Goal: Task Accomplishment & Management: Use online tool/utility

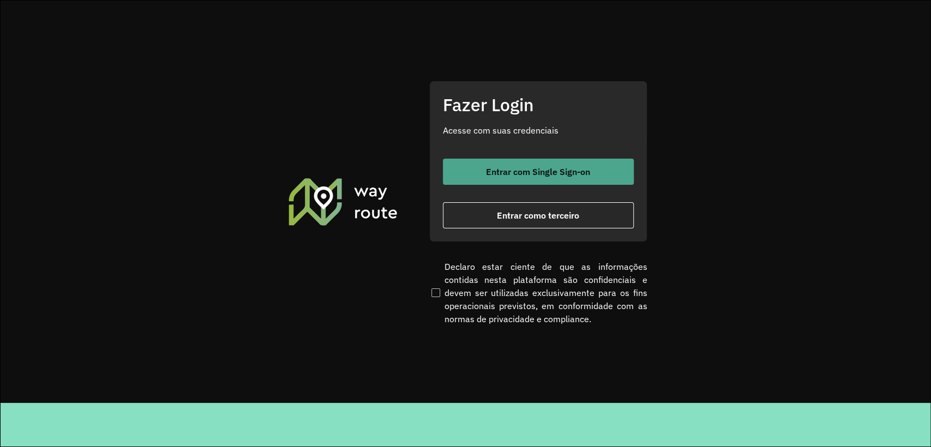
click at [591, 163] on button "Entrar com Single Sign-on" at bounding box center [538, 172] width 191 height 26
click at [540, 176] on span "Entrar com Single Sign-on" at bounding box center [538, 171] width 104 height 9
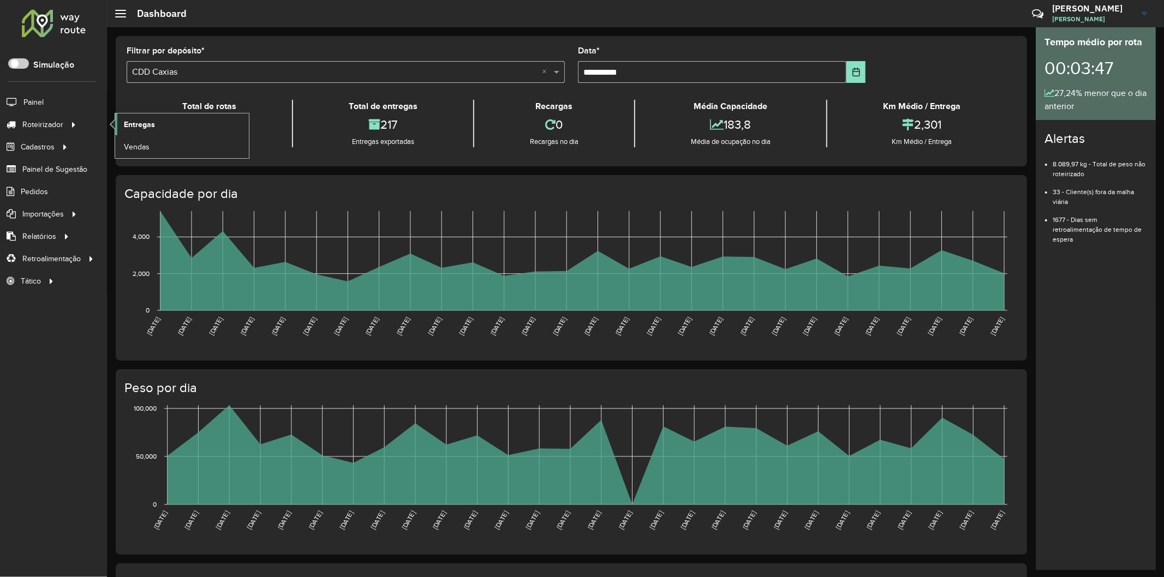
click at [175, 126] on link "Entregas" at bounding box center [182, 124] width 134 height 22
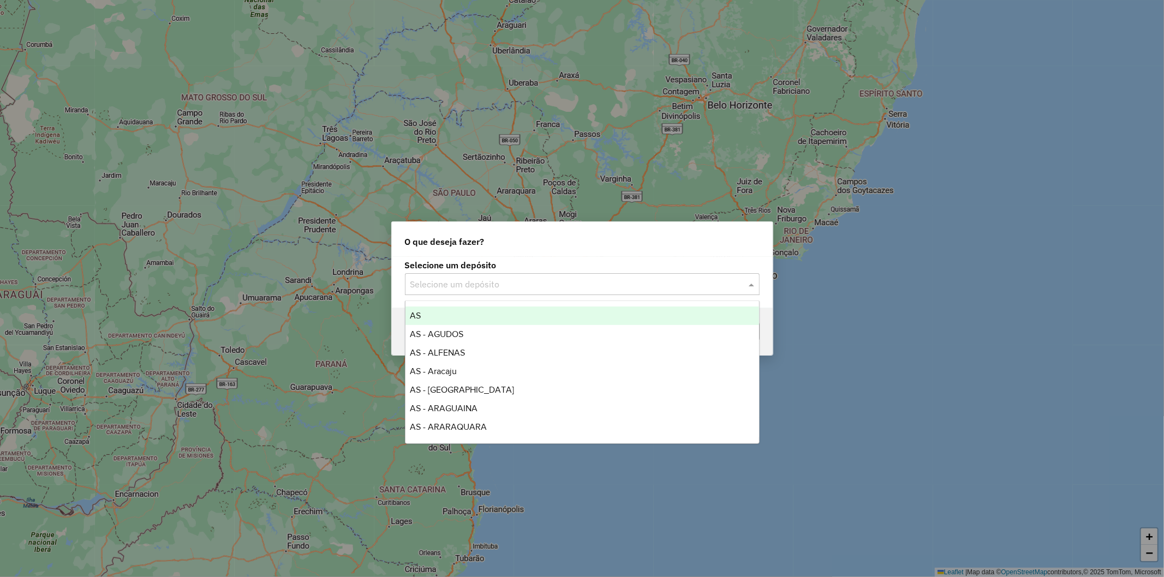
click at [574, 290] on input "text" at bounding box center [571, 284] width 322 height 13
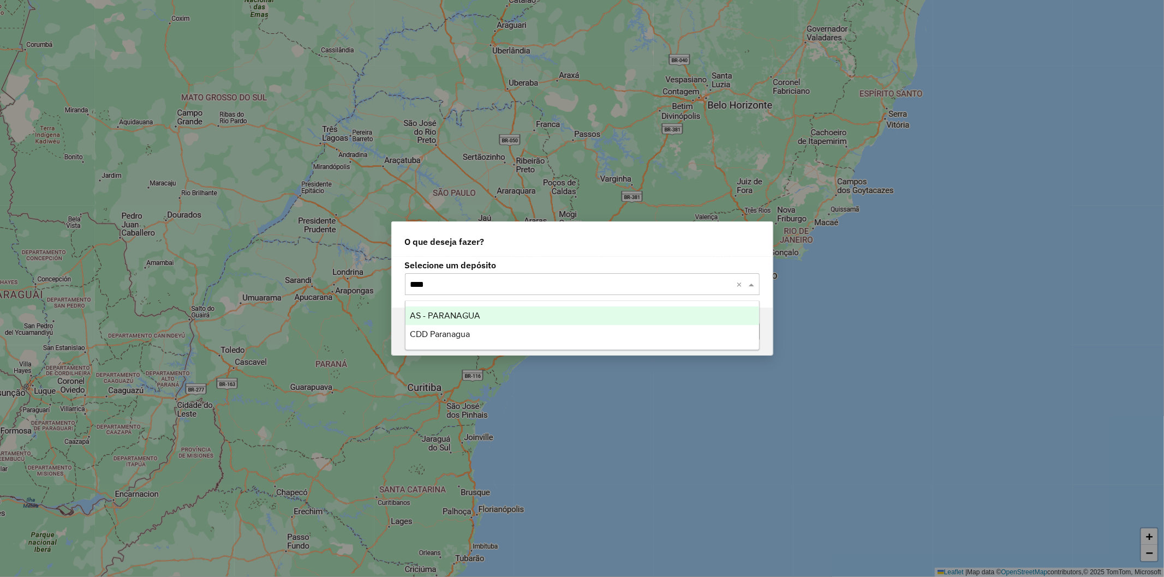
type input "*****"
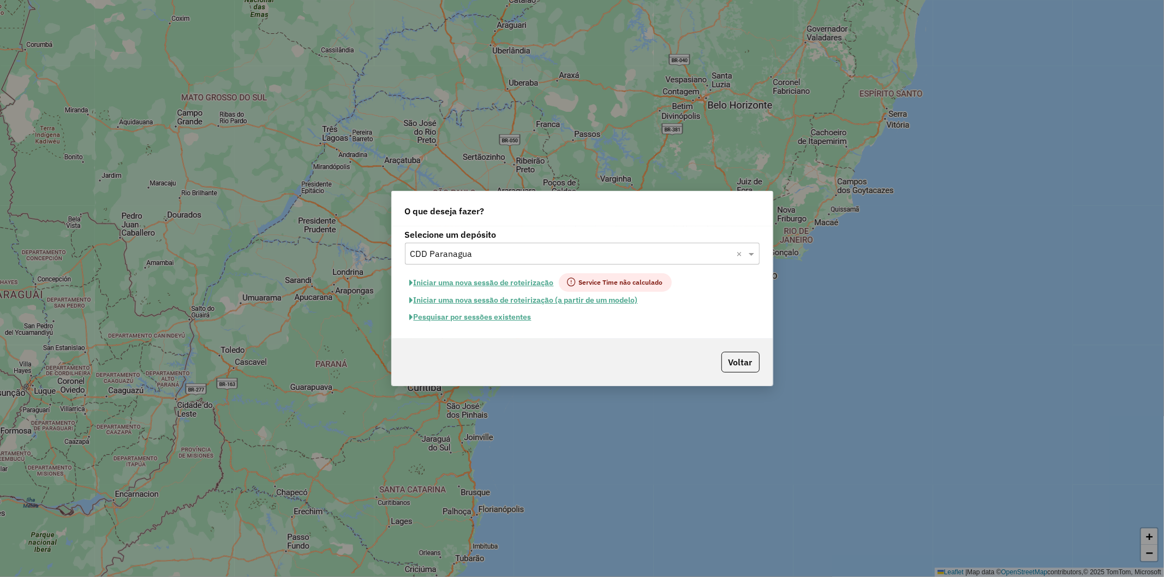
click at [513, 321] on button "Pesquisar por sessões existentes" at bounding box center [470, 317] width 131 height 17
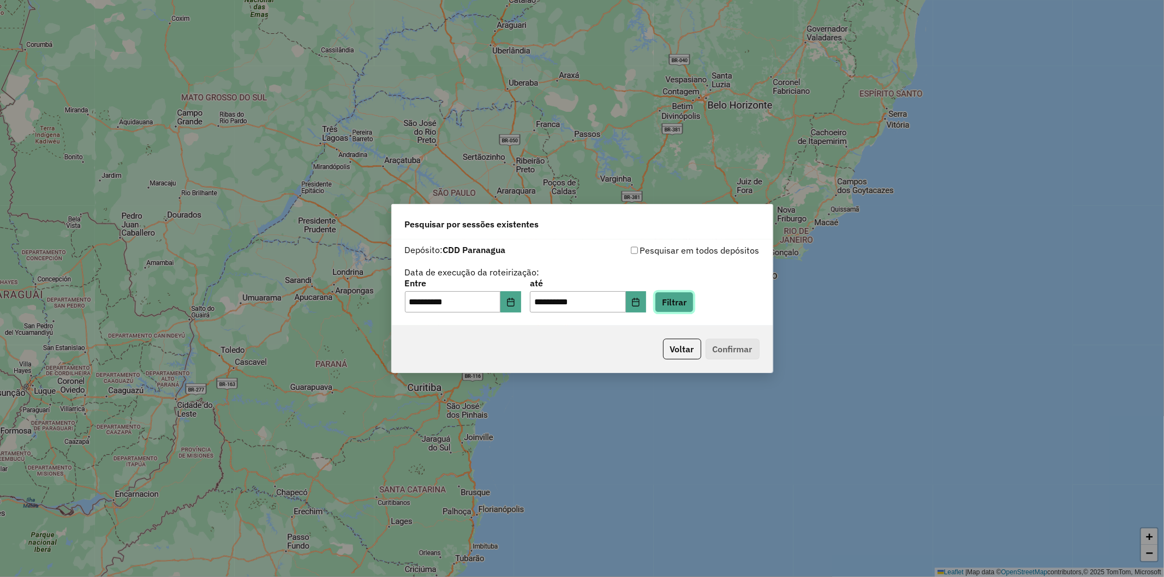
click at [685, 299] on button "Filtrar" at bounding box center [674, 302] width 39 height 21
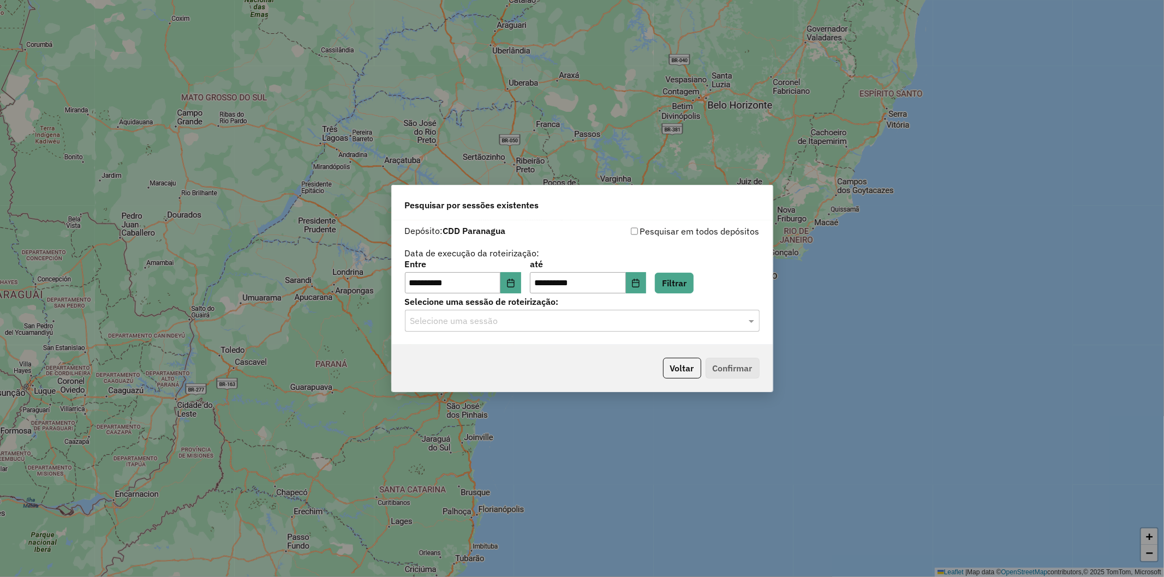
click at [625, 334] on div "**********" at bounding box center [582, 282] width 381 height 125
click at [519, 319] on input "text" at bounding box center [571, 321] width 322 height 13
click at [508, 345] on ng-dropdown-panel "1287414 - 03/10/2025 17:36" at bounding box center [582, 353] width 355 height 31
click at [494, 350] on span "1287414 - 03/10/2025 17:36" at bounding box center [452, 352] width 84 height 9
click at [726, 362] on button "Confirmar" at bounding box center [732, 368] width 54 height 21
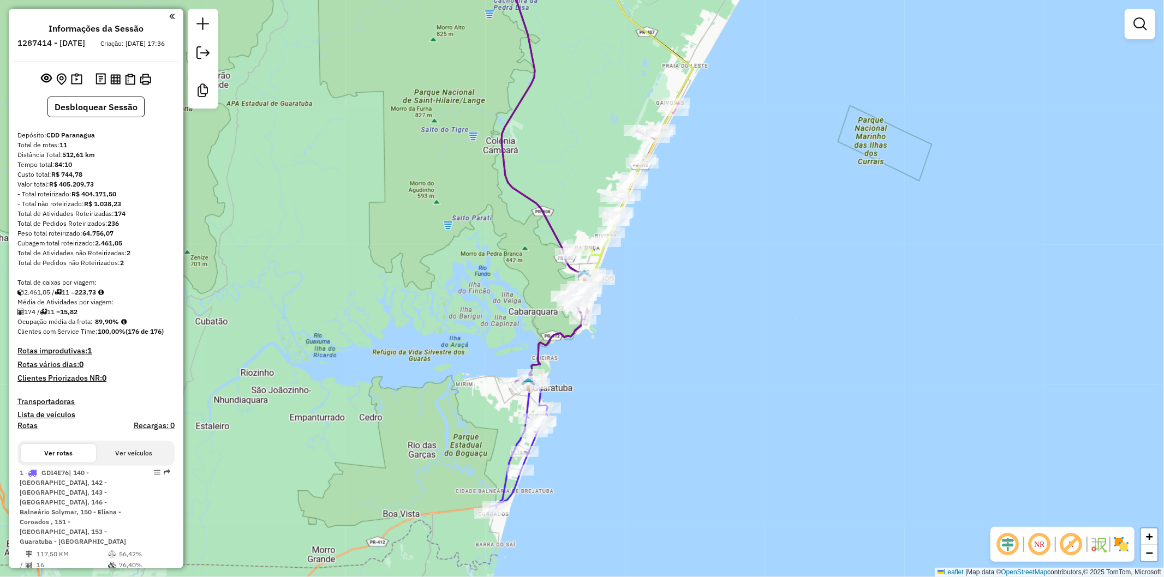
click at [513, 482] on icon at bounding box center [535, 403] width 94 height 220
select select "**********"
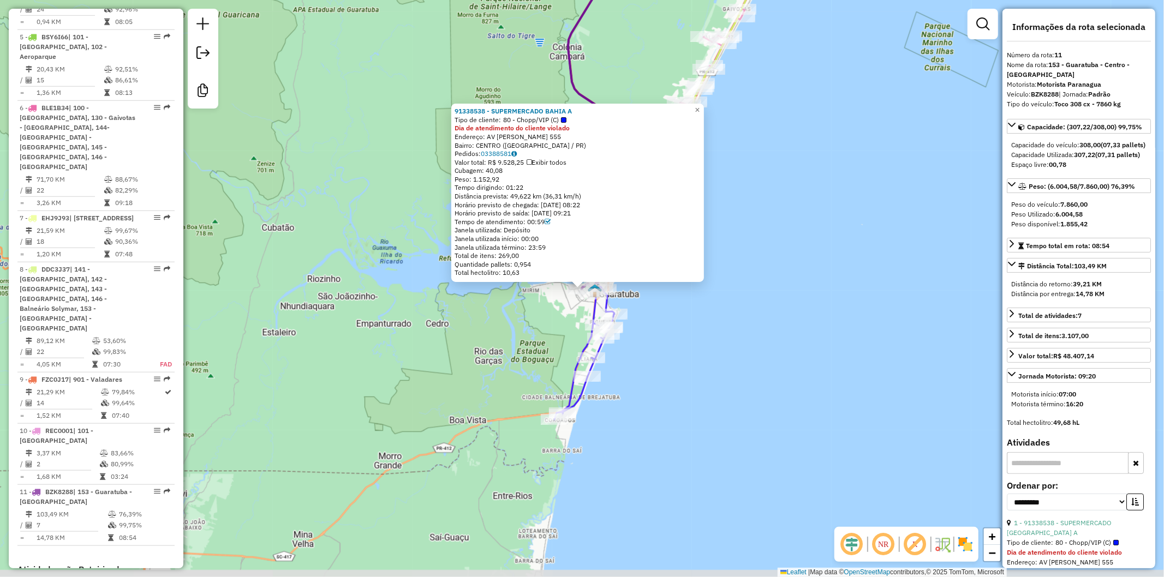
scroll to position [1023, 0]
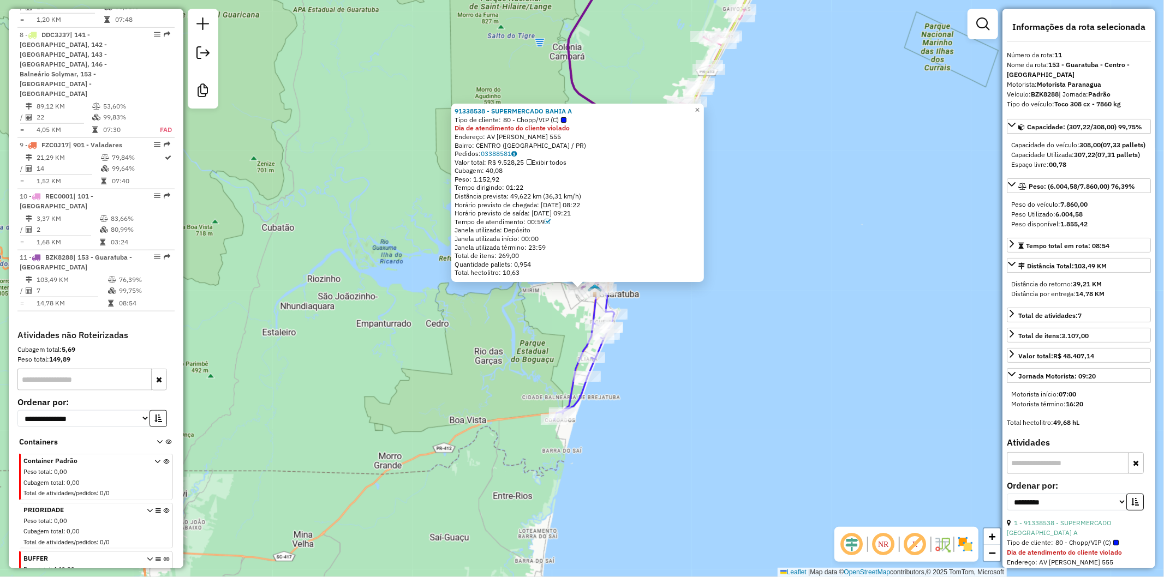
click at [532, 326] on div "91338538 - SUPERMERCADO [GEOGRAPHIC_DATA] A Tipo de cliente: 80 - Chopp/VIP (C)…" at bounding box center [582, 288] width 1164 height 577
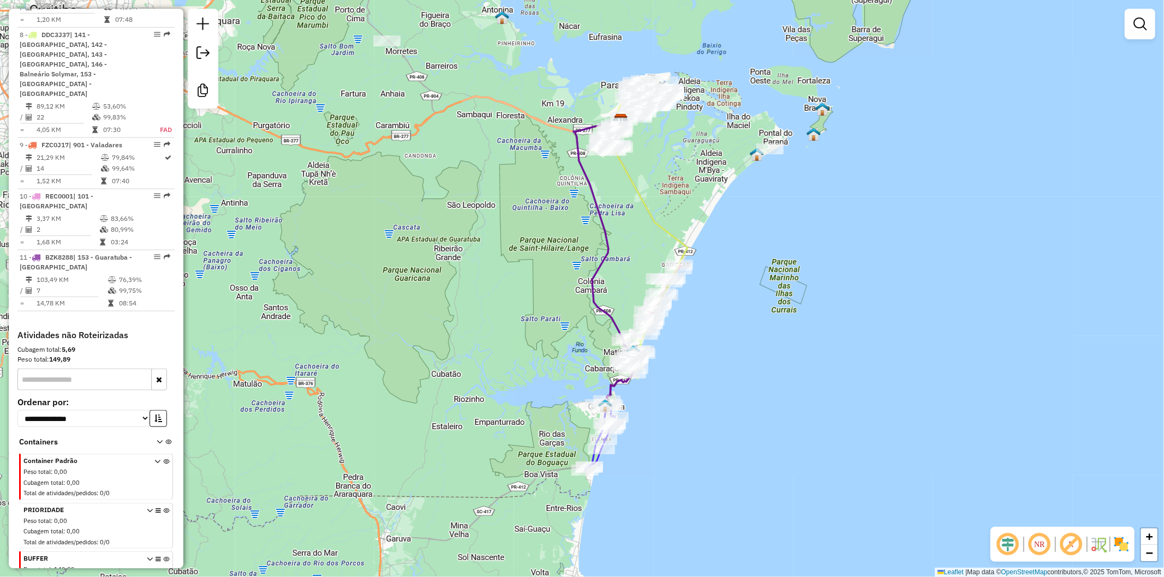
drag, startPoint x: 732, startPoint y: 286, endPoint x: 198, endPoint y: 350, distance: 537.4
click at [698, 402] on div "Janela de atendimento Grade de atendimento Capacidade Transportadoras Veículos …" at bounding box center [582, 288] width 1164 height 577
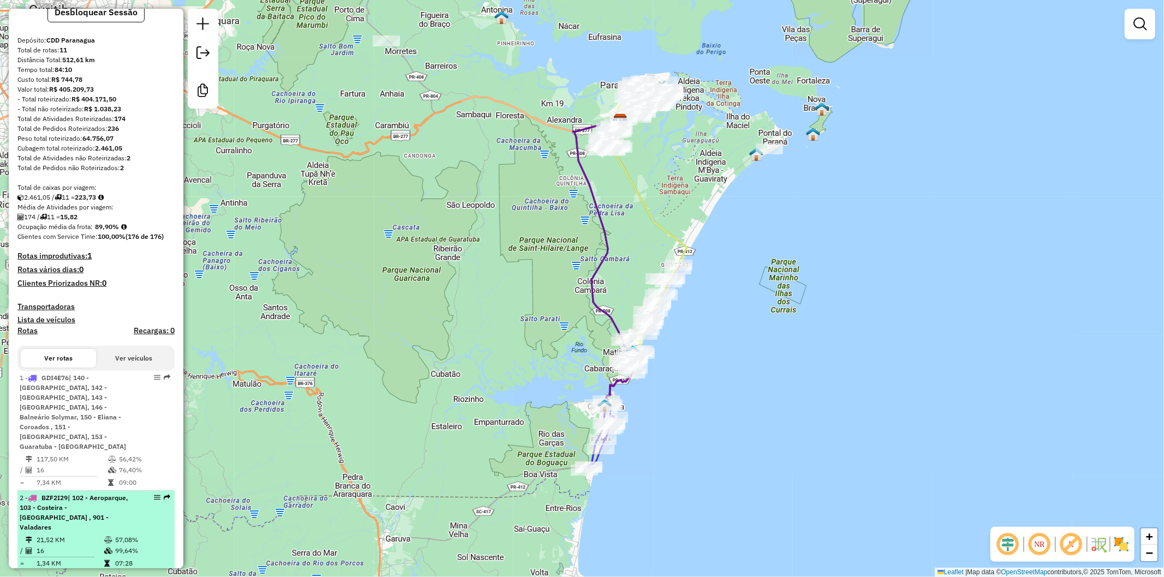
scroll to position [0, 0]
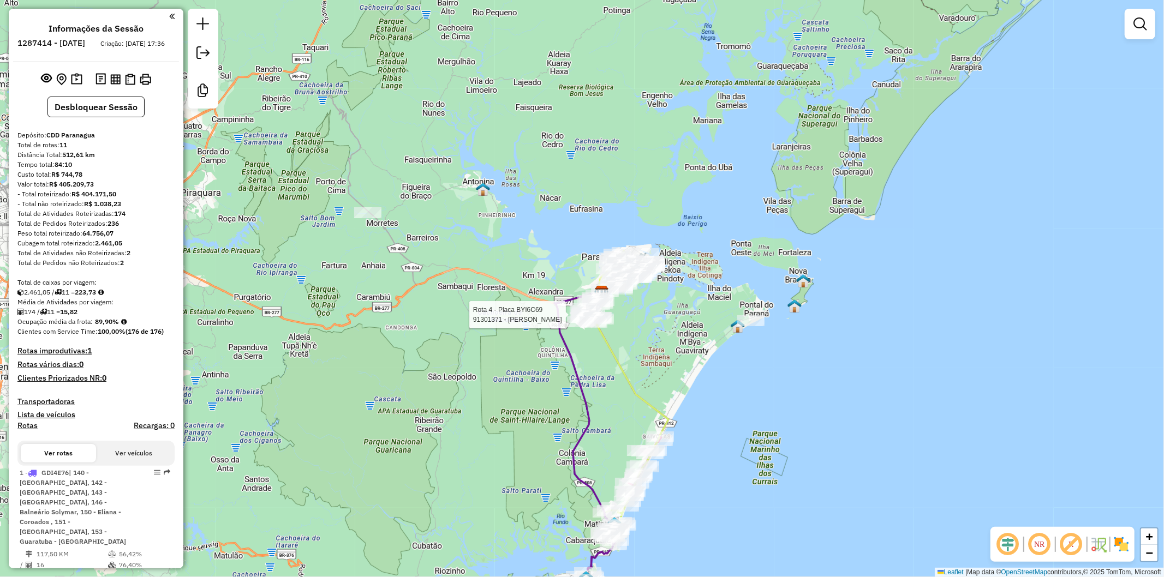
click at [526, 337] on div "Rota 4 - Placa BYI6C69 91304398 - GISELE RIBAS Rota 4 - Placa BYI6C69 91301371 …" at bounding box center [582, 288] width 1164 height 577
click at [862, 414] on div "Janela de atendimento Grade de atendimento Capacidade Transportadoras Veículos …" at bounding box center [582, 288] width 1164 height 577
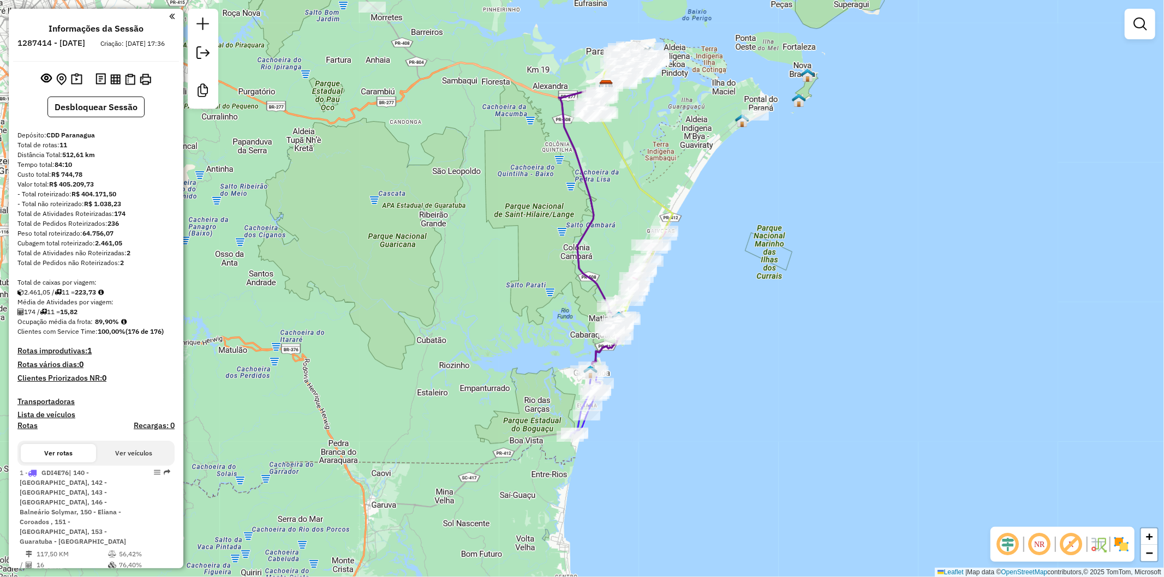
drag, startPoint x: 640, startPoint y: 396, endPoint x: 651, endPoint y: 348, distance: 49.2
click at [651, 348] on div "Janela de atendimento Grade de atendimento Capacidade Transportadoras Veículos …" at bounding box center [582, 288] width 1164 height 577
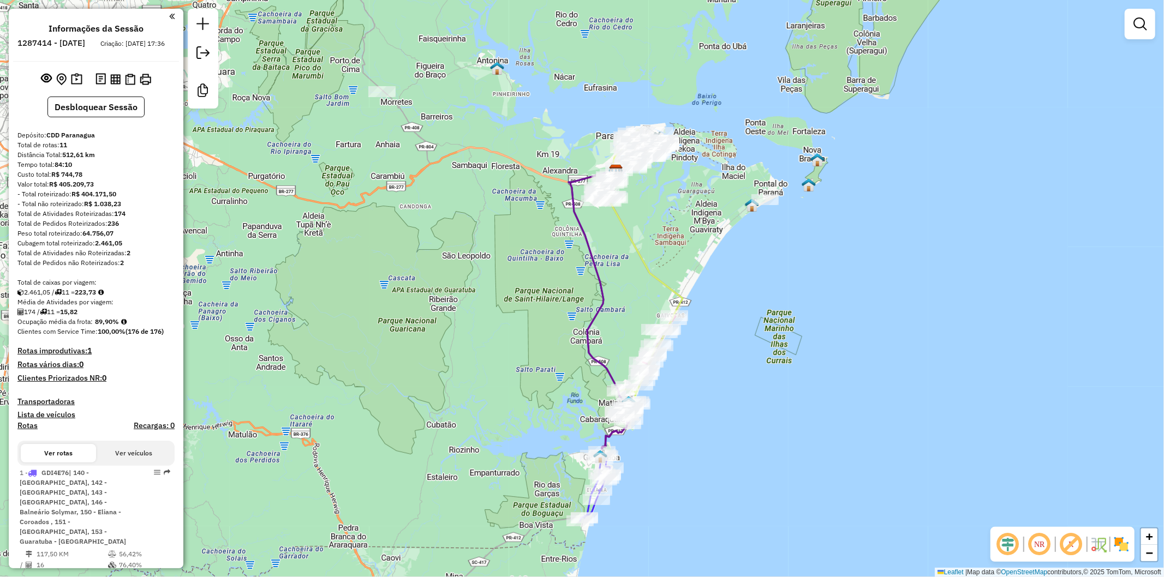
drag, startPoint x: 712, startPoint y: 139, endPoint x: 723, endPoint y: 219, distance: 81.0
click at [723, 219] on div "Janela de atendimento Grade de atendimento Capacidade Transportadoras Veículos …" at bounding box center [582, 288] width 1164 height 577
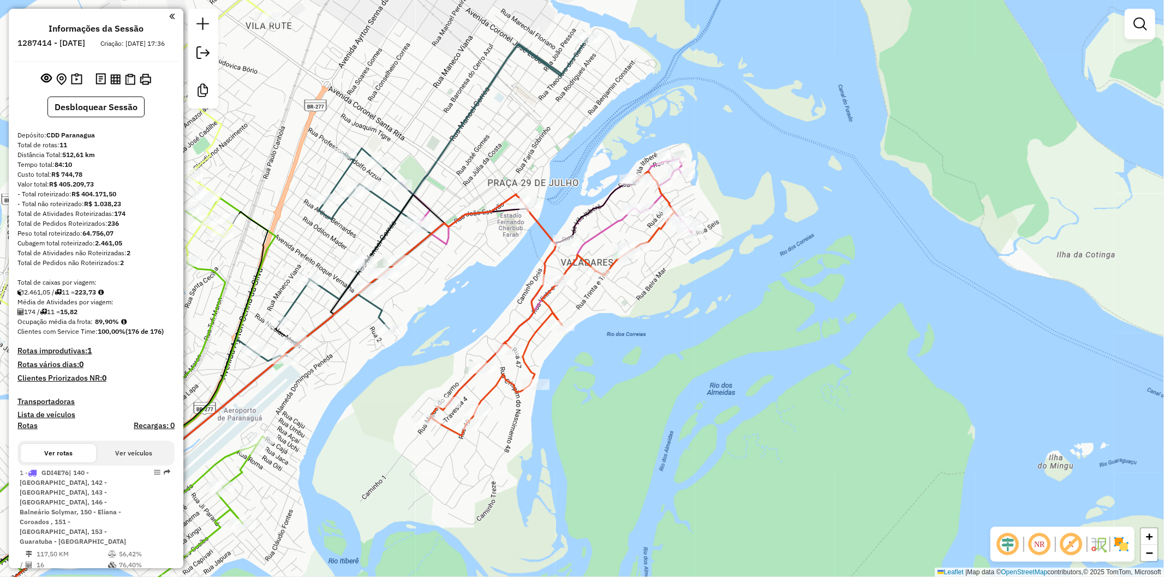
click at [573, 267] on icon at bounding box center [551, 303] width 247 height 265
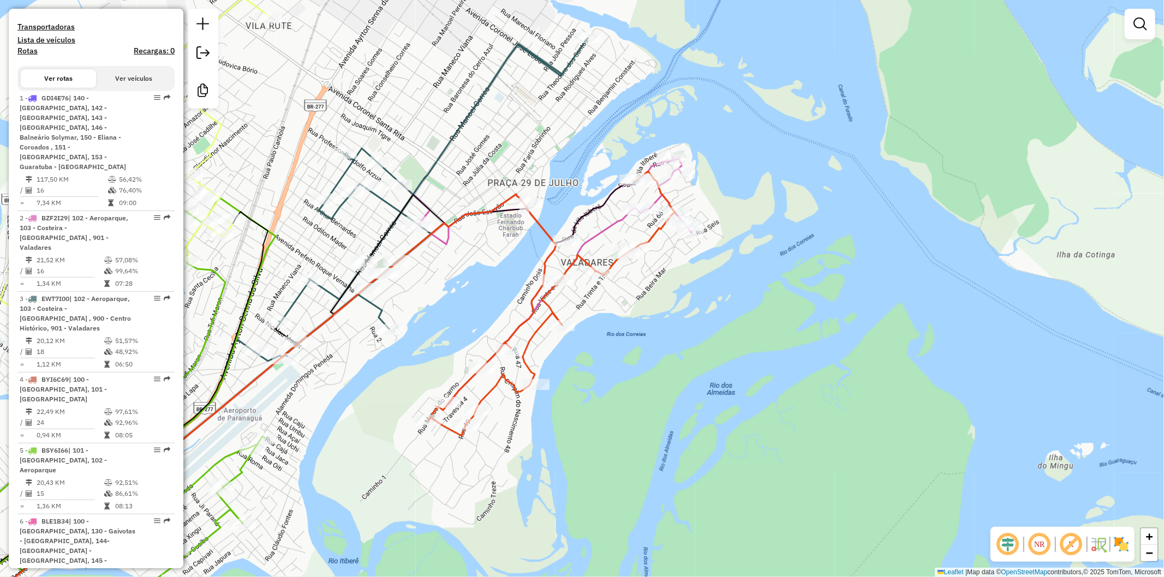
select select "**********"
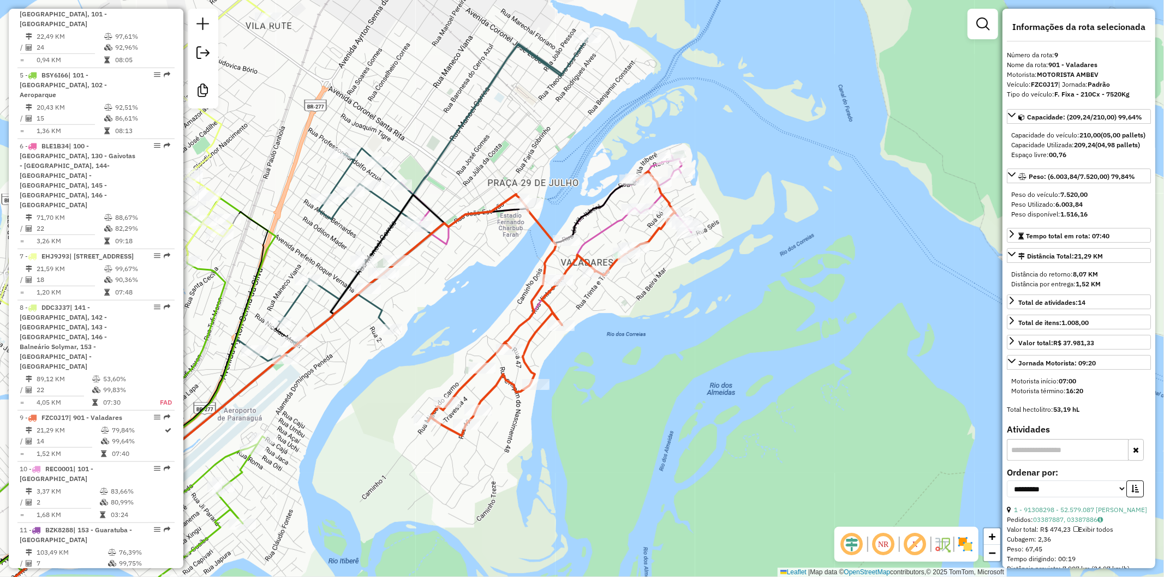
scroll to position [1023, 0]
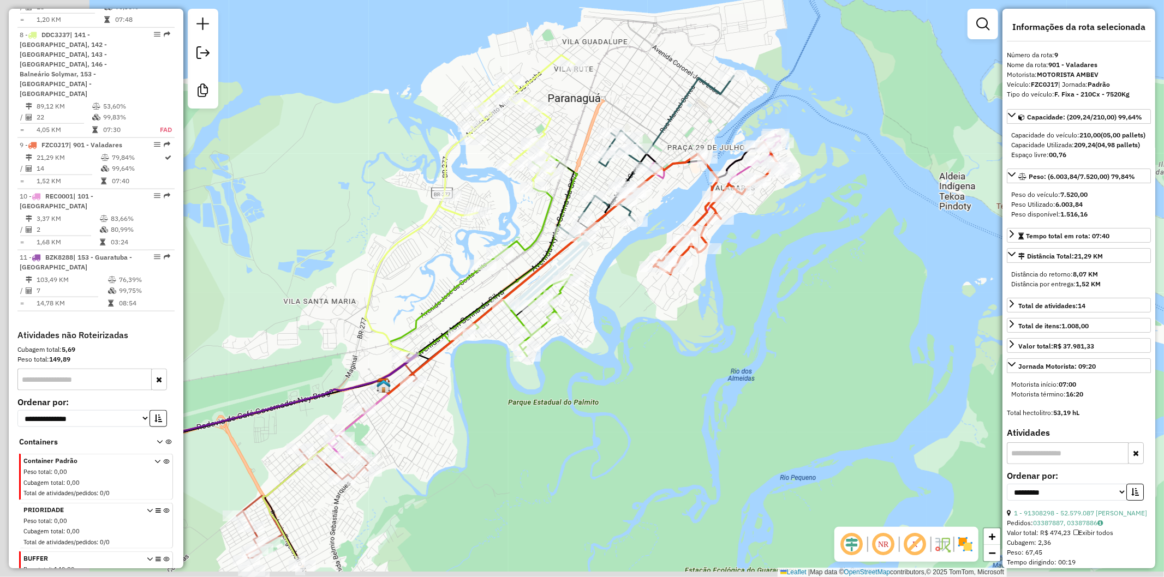
drag, startPoint x: 525, startPoint y: 392, endPoint x: 689, endPoint y: 312, distance: 182.7
click at [689, 312] on div "Janela de atendimento Grade de atendimento Capacidade Transportadoras Veículos …" at bounding box center [582, 288] width 1164 height 577
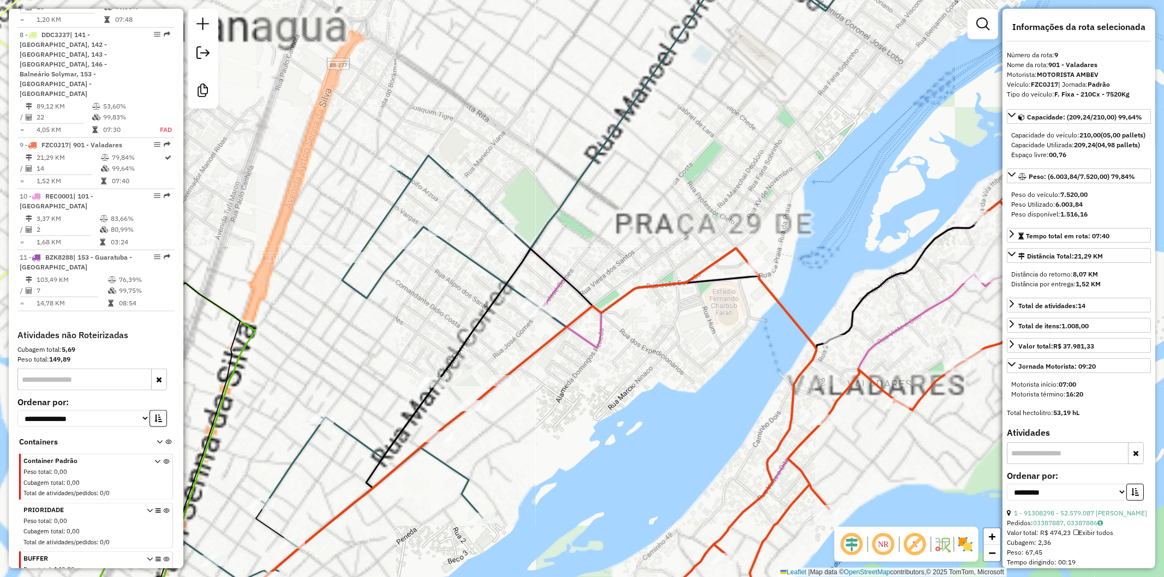
click at [596, 328] on icon at bounding box center [796, 403] width 582 height 465
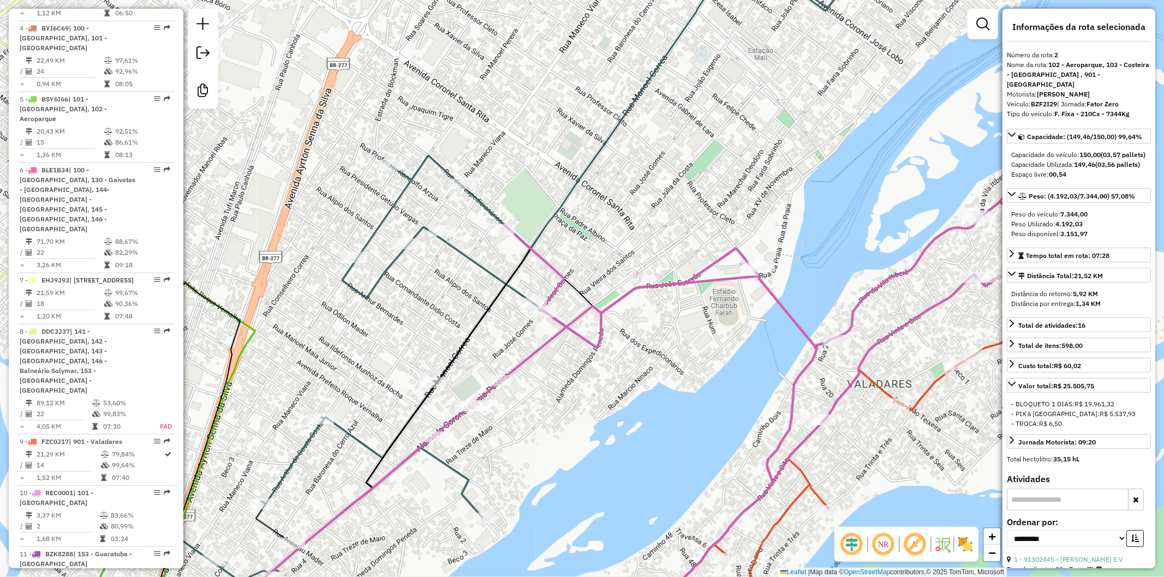
scroll to position [566, 0]
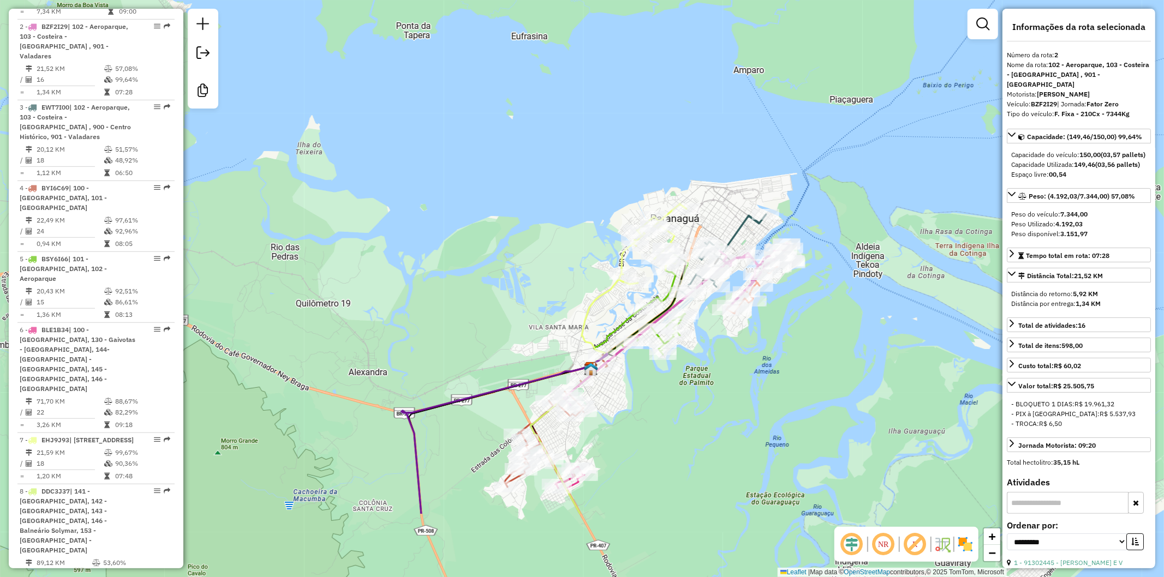
drag, startPoint x: 604, startPoint y: 505, endPoint x: 710, endPoint y: 383, distance: 161.3
click at [710, 383] on div "Janela de atendimento Grade de atendimento Capacidade Transportadoras Veículos …" at bounding box center [582, 288] width 1164 height 577
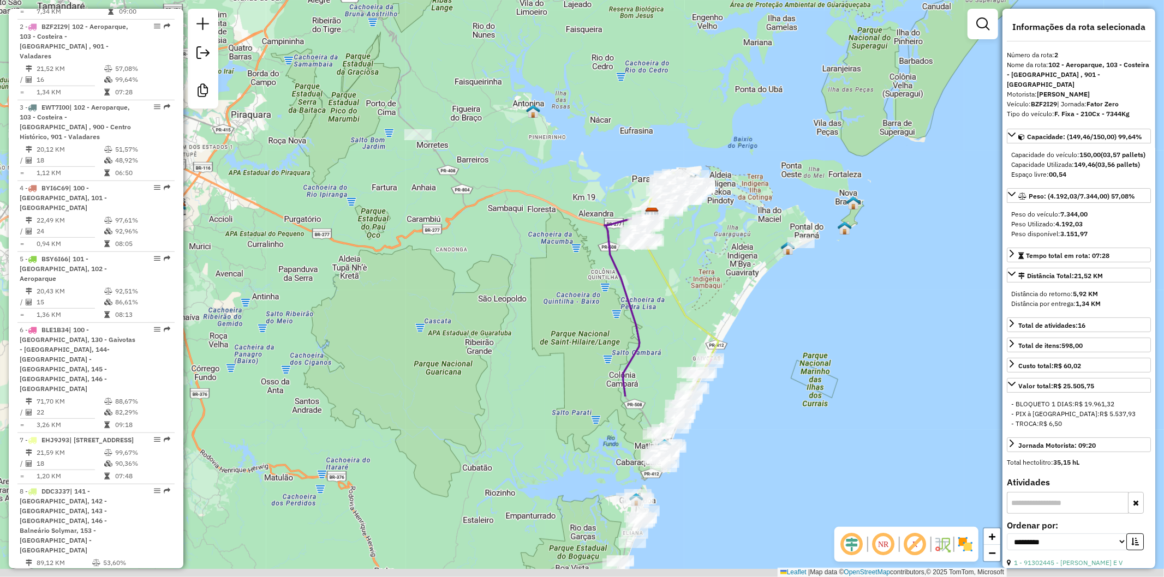
drag, startPoint x: 706, startPoint y: 466, endPoint x: 722, endPoint y: 248, distance: 218.2
click at [722, 248] on div "Janela de atendimento Grade de atendimento Capacidade Transportadoras Veículos …" at bounding box center [582, 288] width 1164 height 577
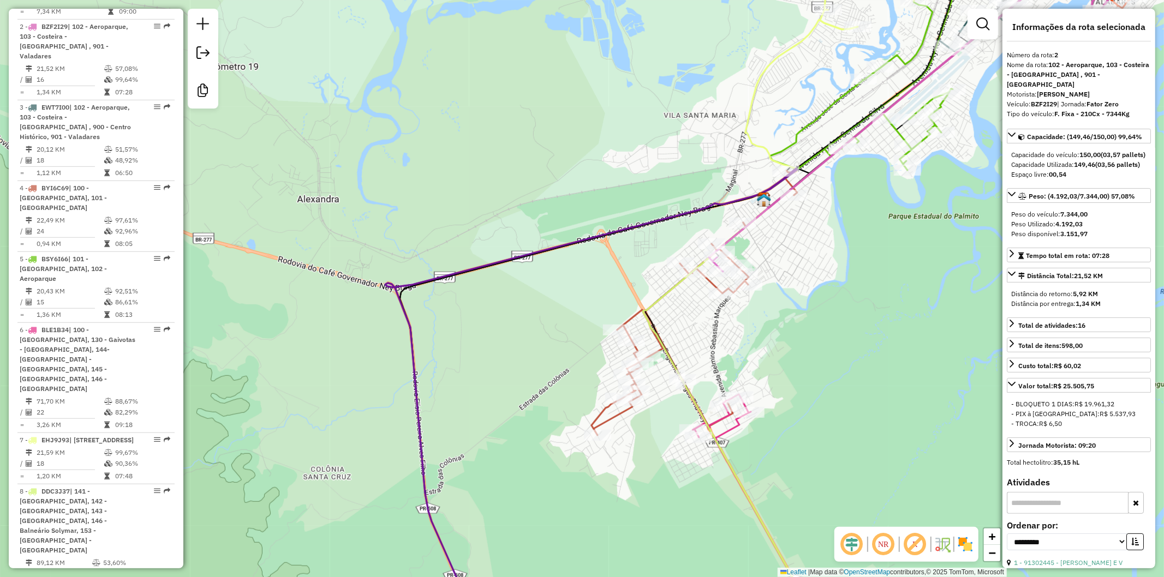
click at [631, 317] on icon at bounding box center [694, 302] width 206 height 267
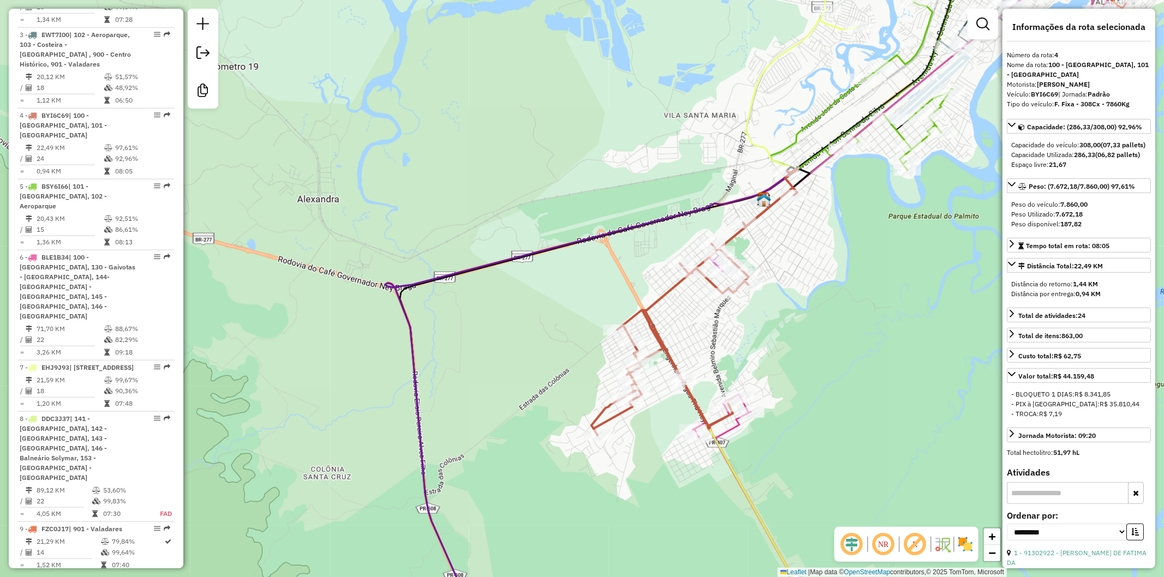
scroll to position [708, 0]
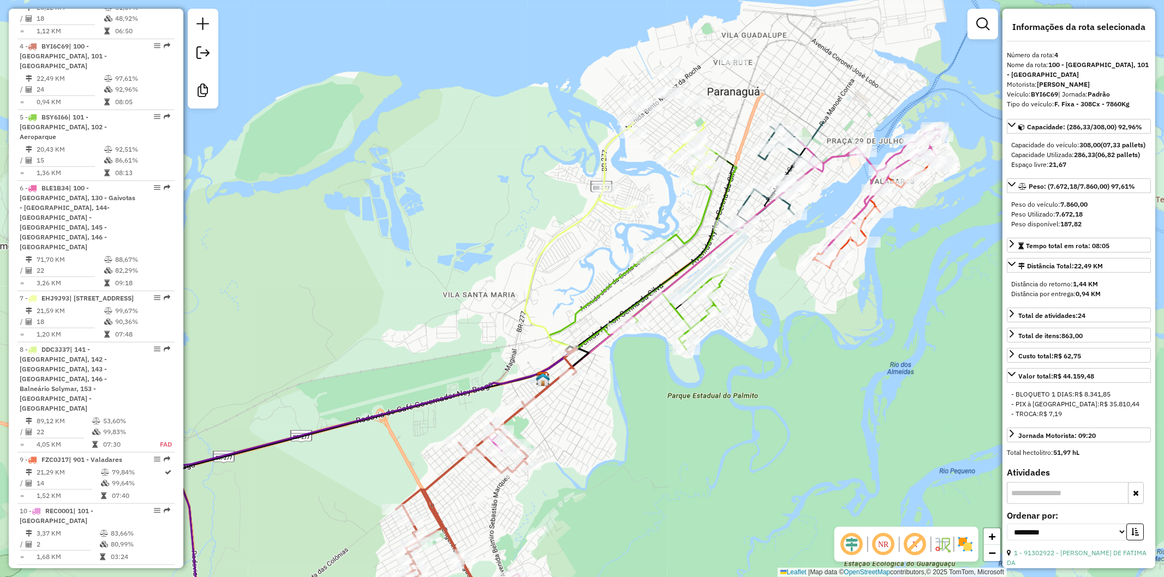
drag, startPoint x: 821, startPoint y: 281, endPoint x: 604, endPoint y: 456, distance: 278.2
click at [604, 456] on div "Janela de atendimento Grade de atendimento Capacidade Transportadoras Veículos …" at bounding box center [582, 288] width 1164 height 577
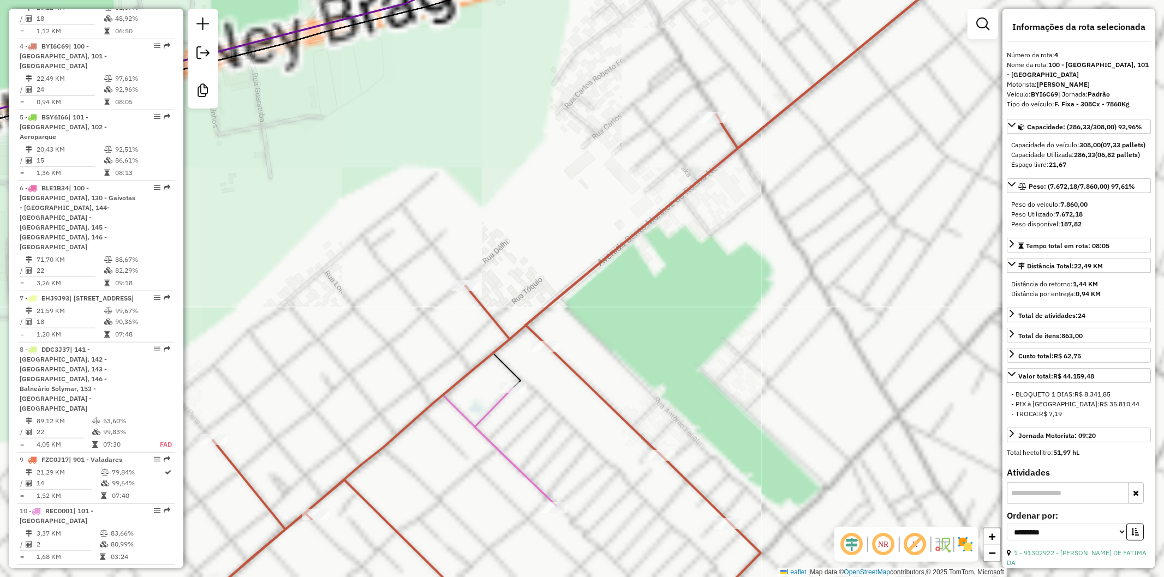
click at [497, 450] on icon at bounding box center [515, 447] width 81 height 118
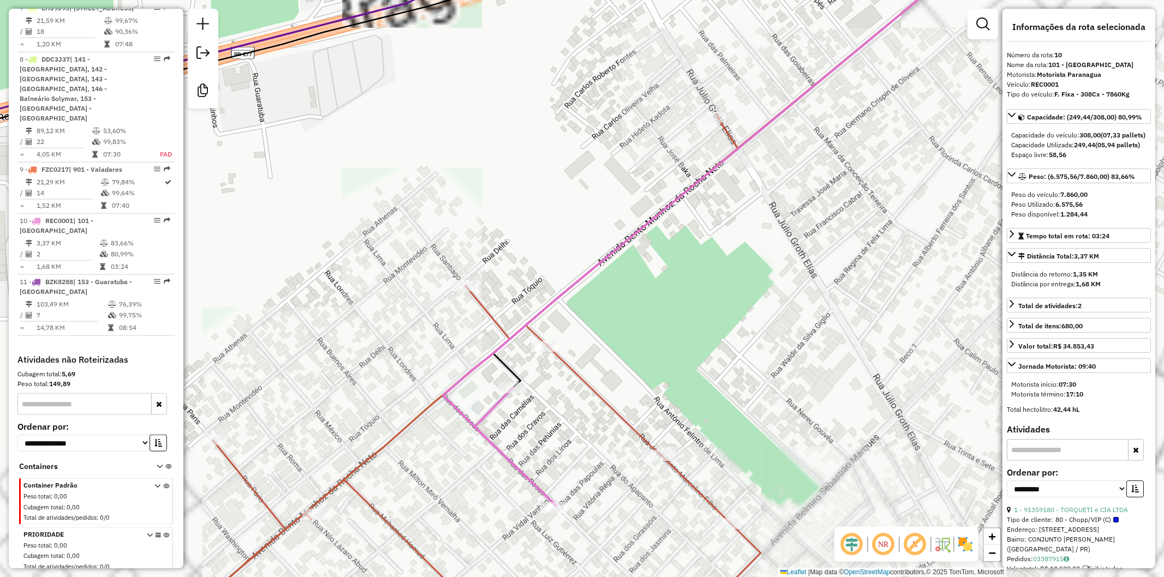
scroll to position [1023, 0]
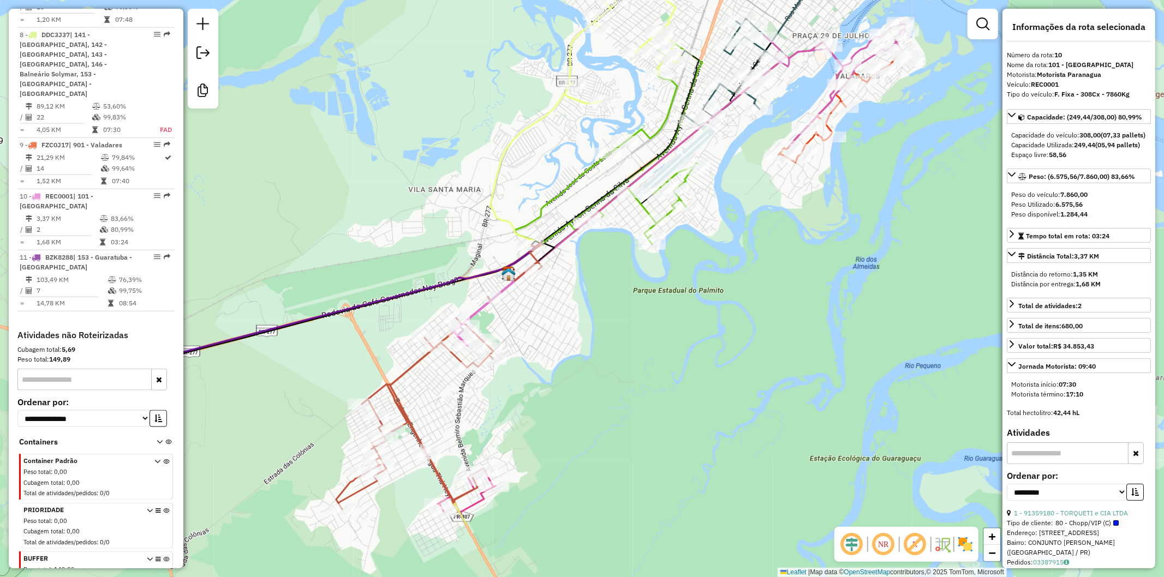
drag, startPoint x: 648, startPoint y: 442, endPoint x: 614, endPoint y: 355, distance: 93.6
click at [614, 355] on div "Janela de atendimento Grade de atendimento Capacidade Transportadoras Veículos …" at bounding box center [582, 288] width 1164 height 577
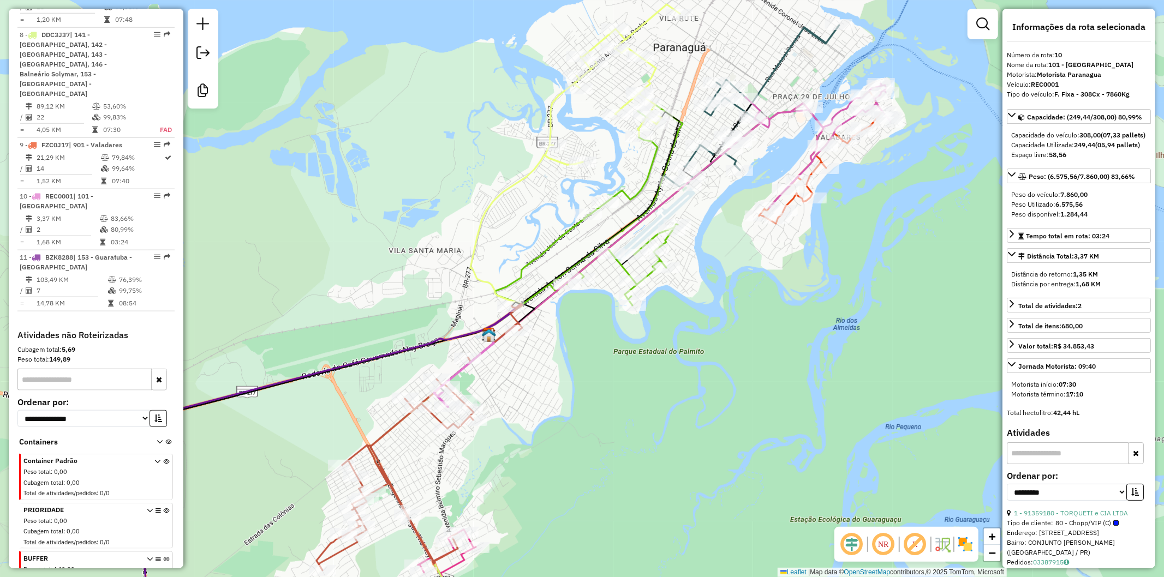
drag, startPoint x: 724, startPoint y: 356, endPoint x: 708, endPoint y: 408, distance: 55.0
click at [708, 408] on div "Janela de atendimento Grade de atendimento Capacidade Transportadoras Veículos …" at bounding box center [582, 288] width 1164 height 577
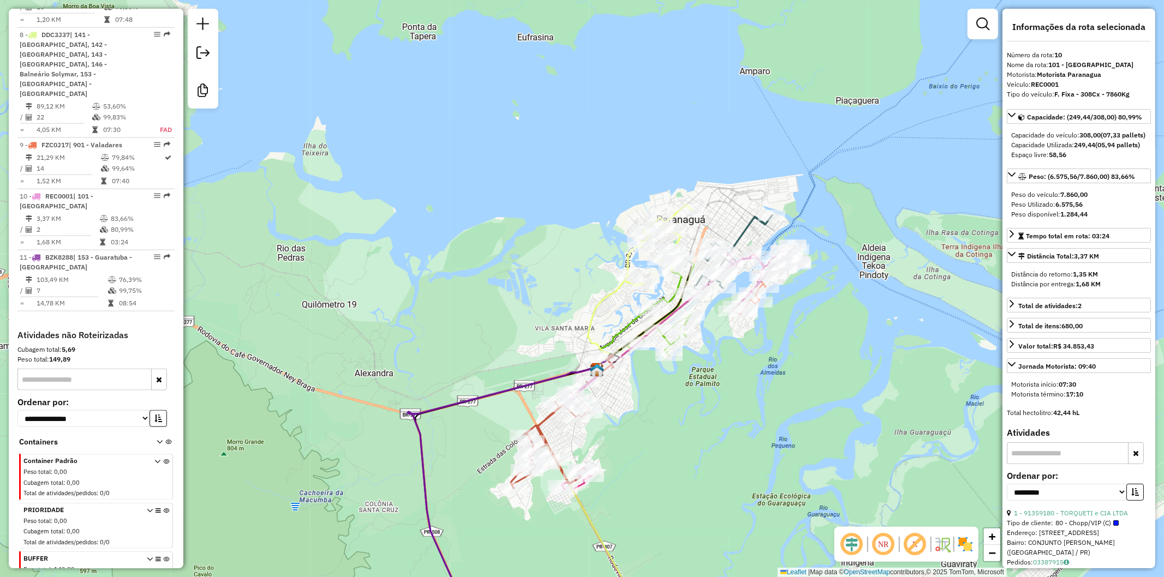
click at [598, 304] on icon at bounding box center [616, 325] width 56 height 90
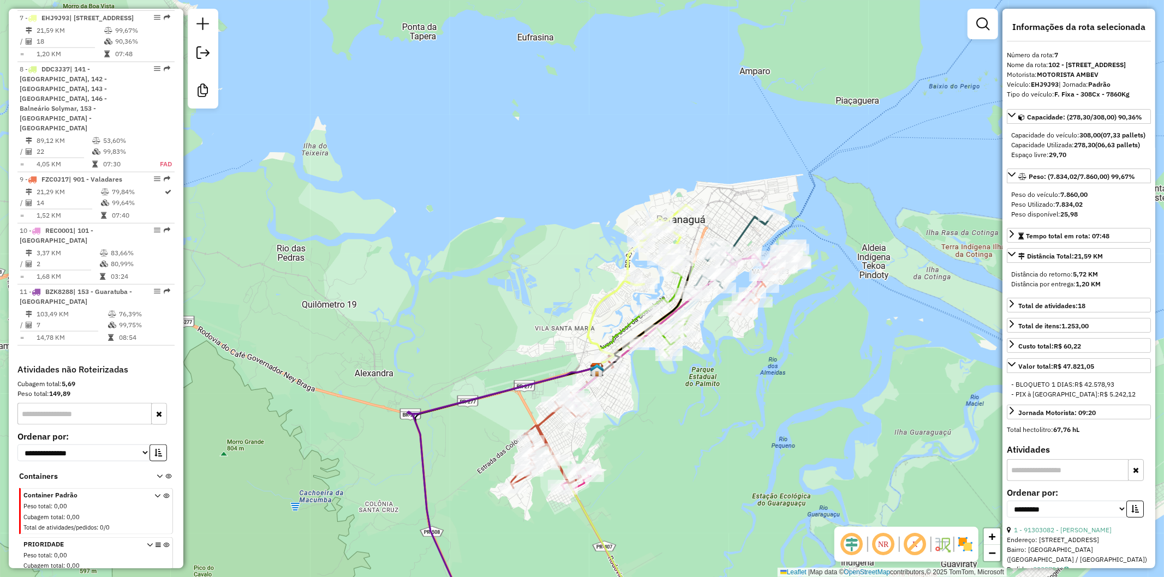
scroll to position [921, 0]
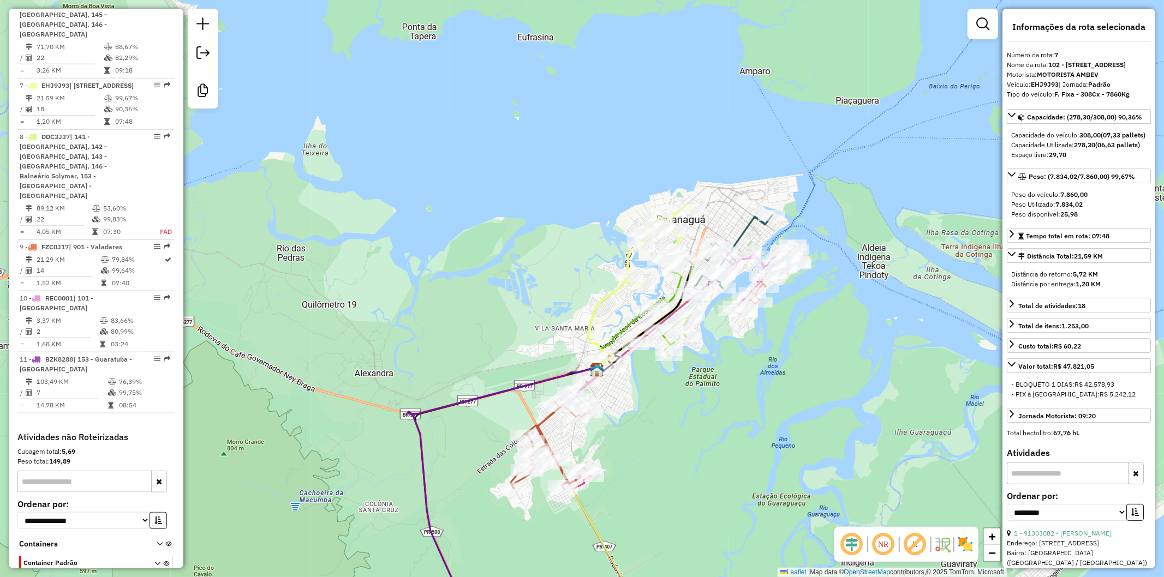
drag, startPoint x: 678, startPoint y: 457, endPoint x: 686, endPoint y: 424, distance: 33.7
click at [689, 427] on div "Rota 5 - Placa BSY6I66 91304605 - [PERSON_NAME] Janela de atendimento Grade de …" at bounding box center [582, 288] width 1164 height 577
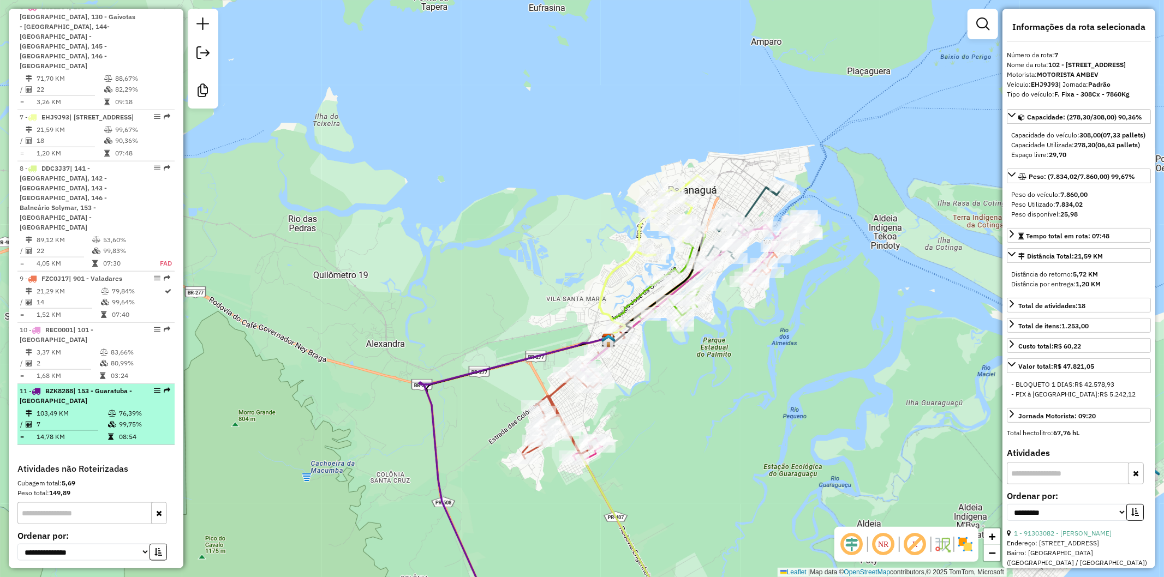
scroll to position [860, 0]
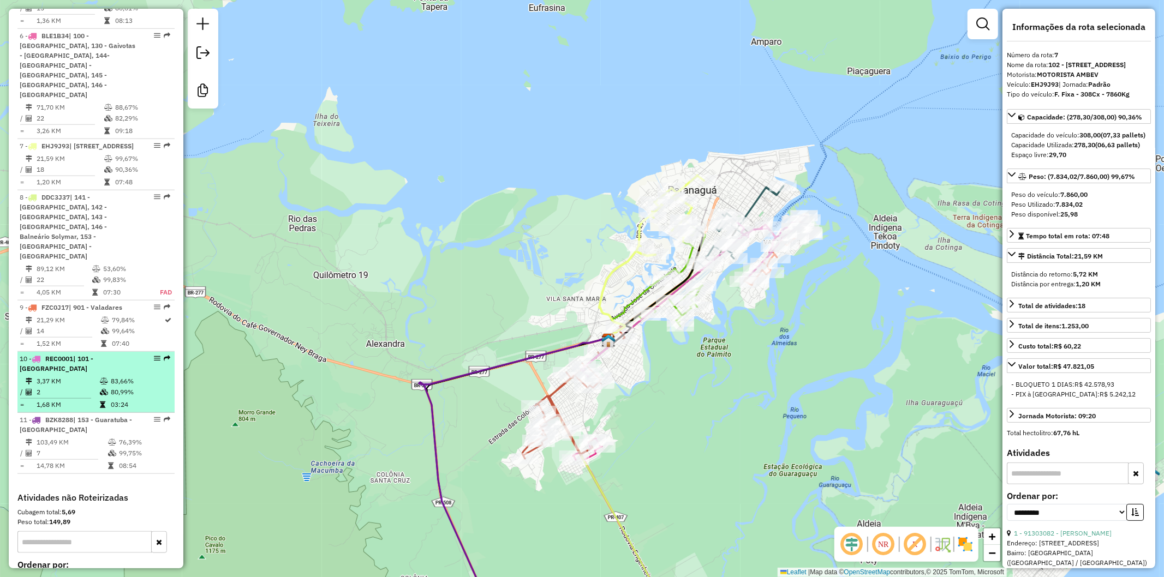
click at [58, 387] on td "2" at bounding box center [67, 392] width 63 height 11
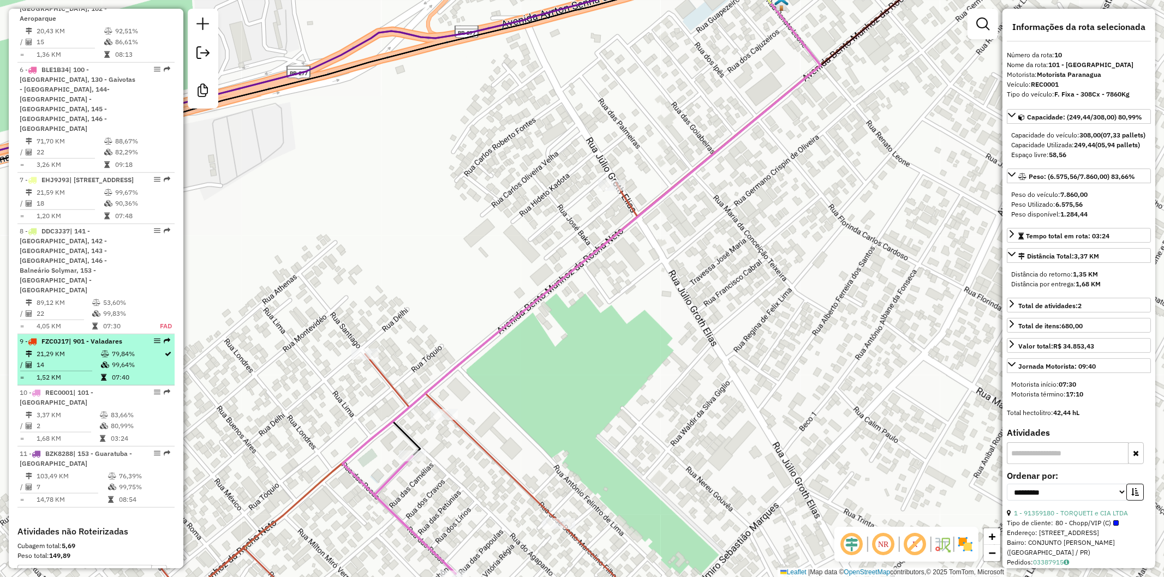
scroll to position [800, 0]
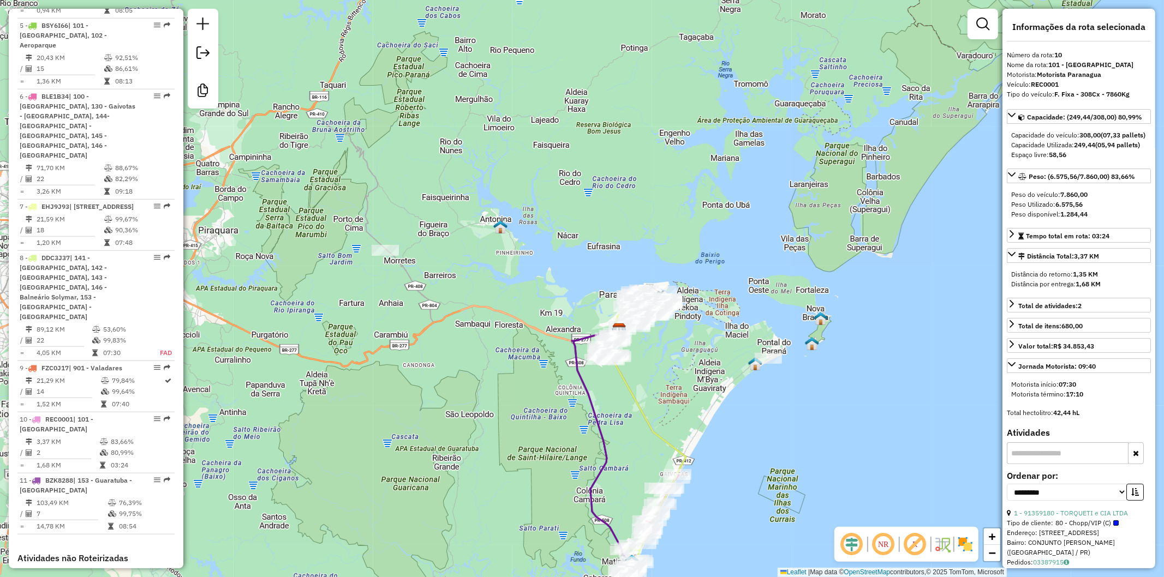
click at [667, 369] on div "Janela de atendimento Grade de atendimento Capacidade Transportadoras Veículos …" at bounding box center [582, 288] width 1164 height 577
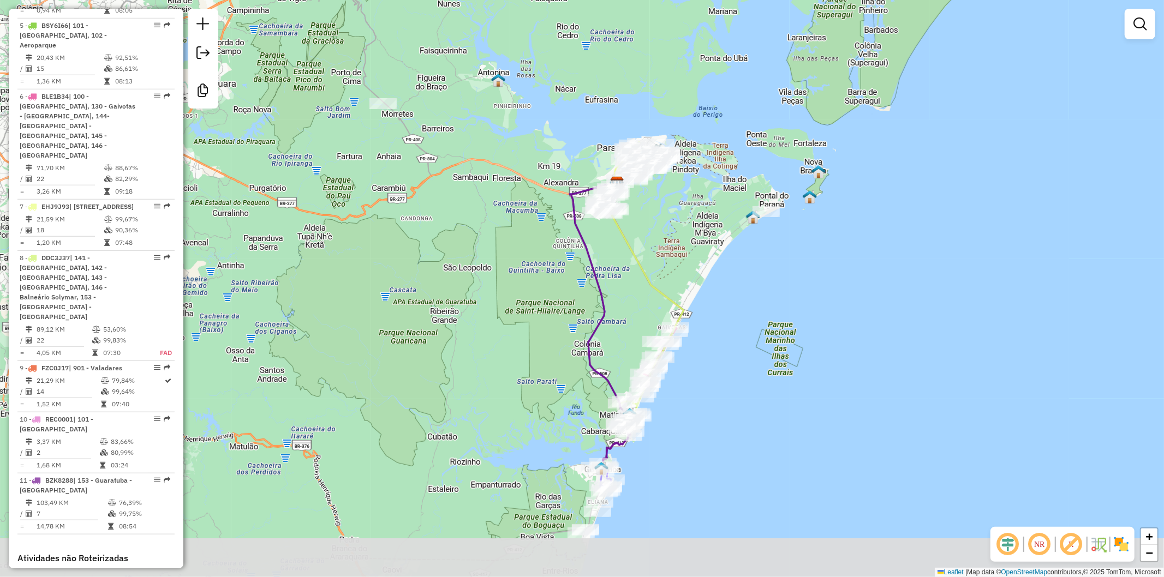
drag, startPoint x: 668, startPoint y: 394, endPoint x: 666, endPoint y: 247, distance: 146.8
click at [666, 247] on div "Janela de atendimento Grade de atendimento Capacidade Transportadoras Veículos …" at bounding box center [582, 288] width 1164 height 577
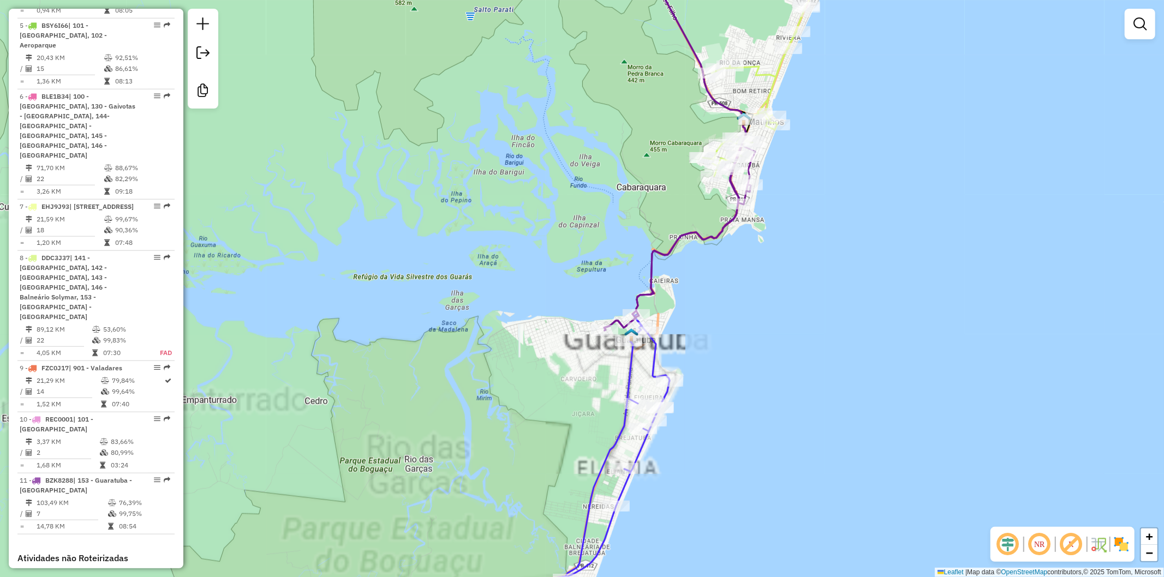
click at [601, 468] on icon at bounding box center [644, 371] width 189 height 441
select select "**********"
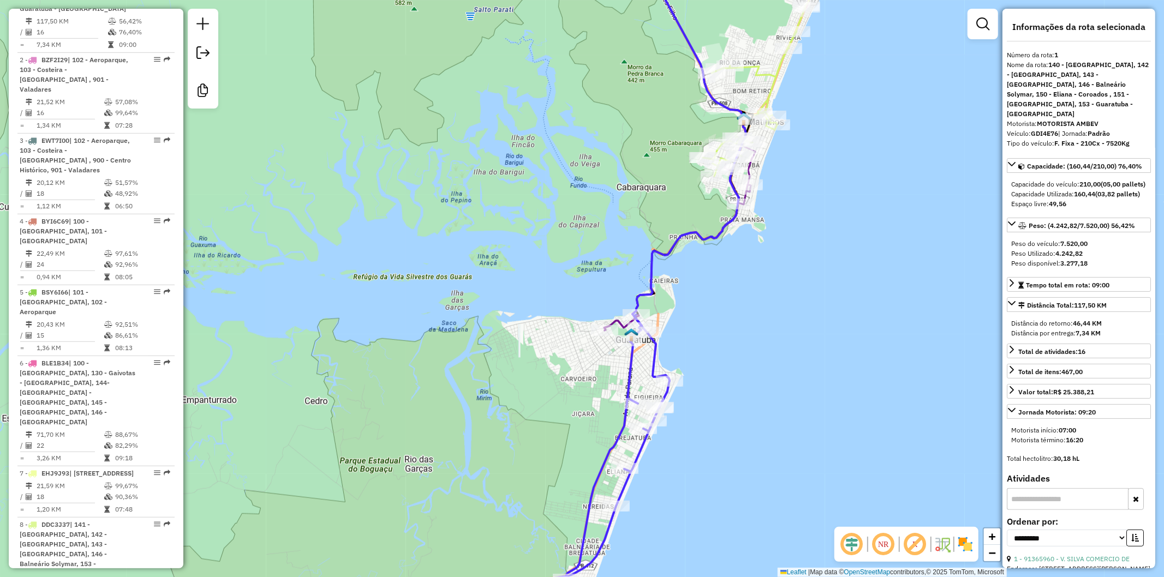
scroll to position [466, 0]
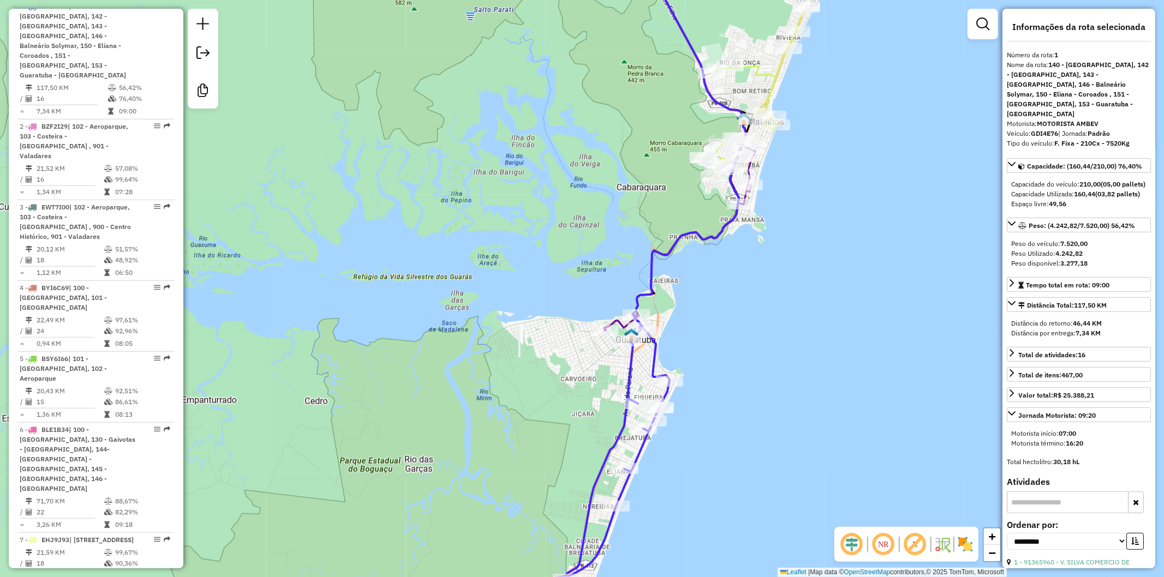
click at [613, 317] on icon at bounding box center [679, 238] width 151 height 185
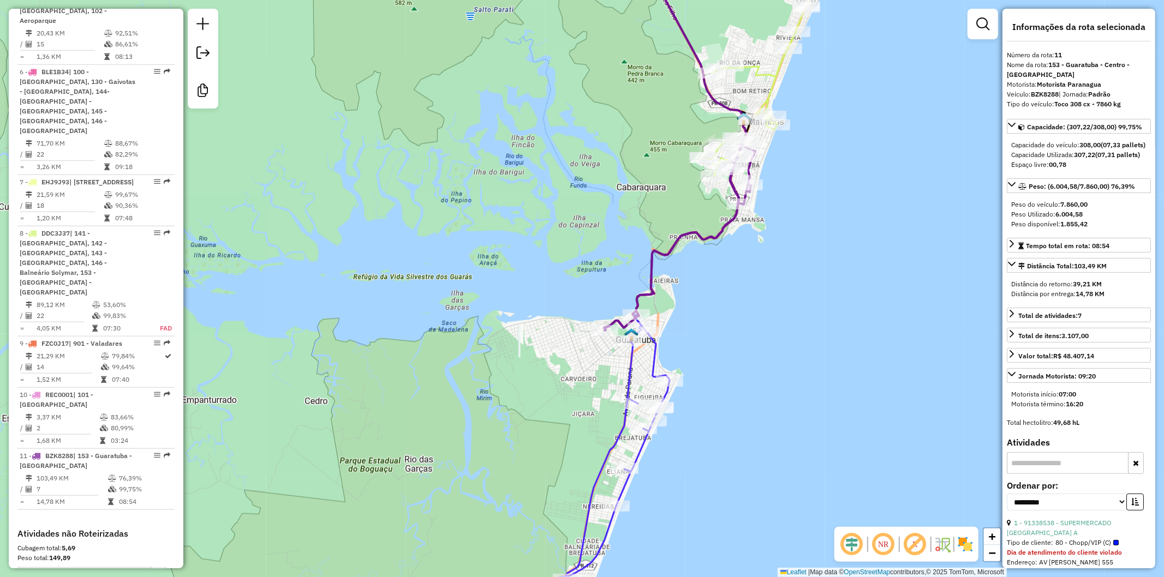
scroll to position [1023, 0]
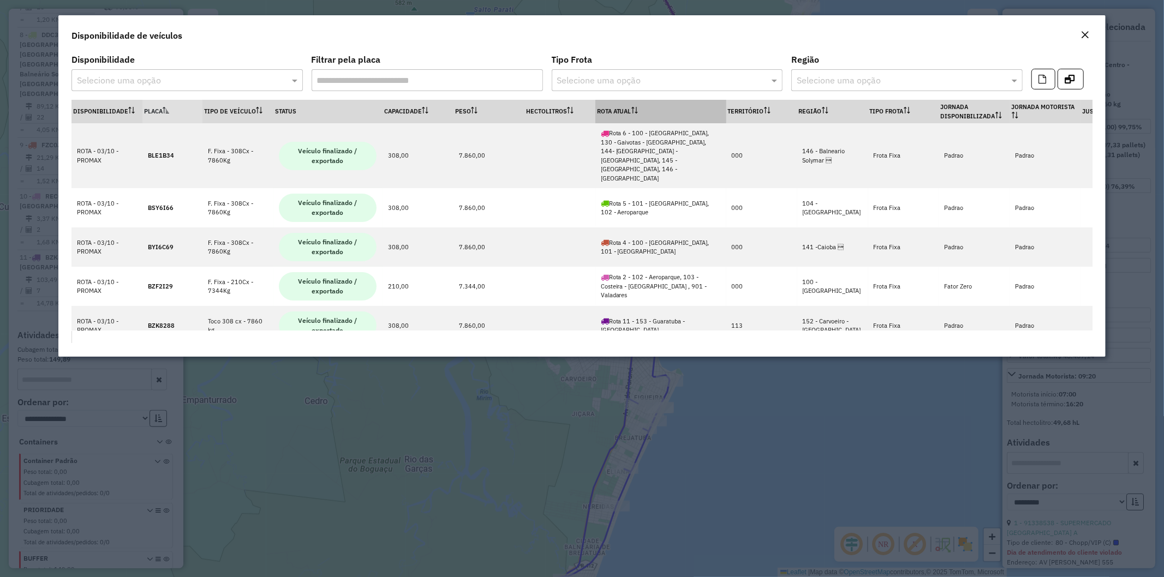
click at [635, 110] on icon at bounding box center [634, 110] width 7 height 7
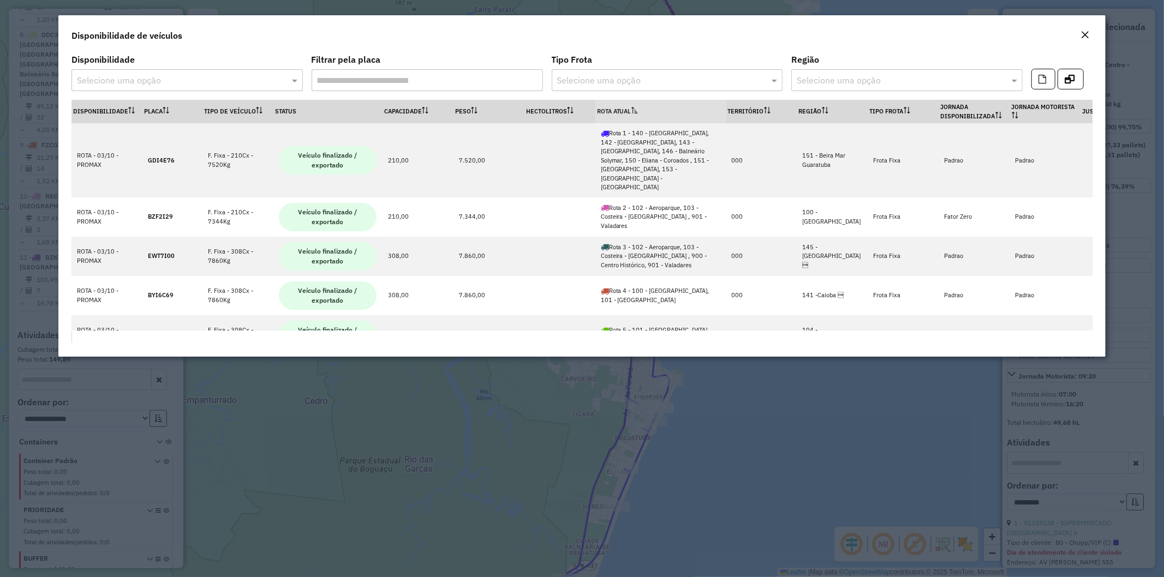
click at [630, 103] on th "Rota Atual" at bounding box center [660, 111] width 131 height 23
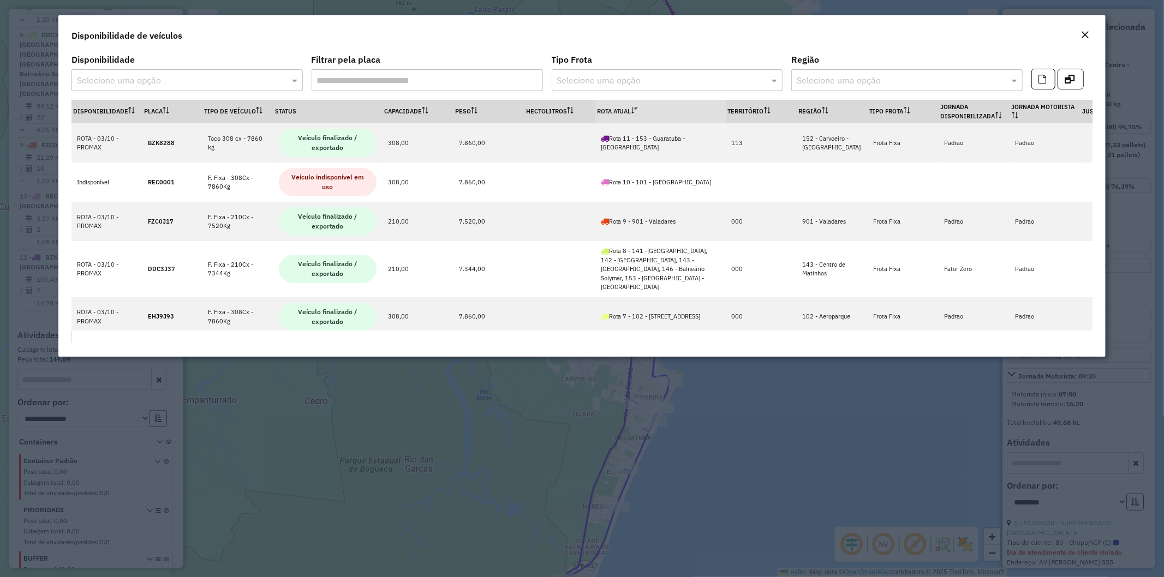
click at [1086, 34] on em "Close" at bounding box center [1084, 35] width 9 height 9
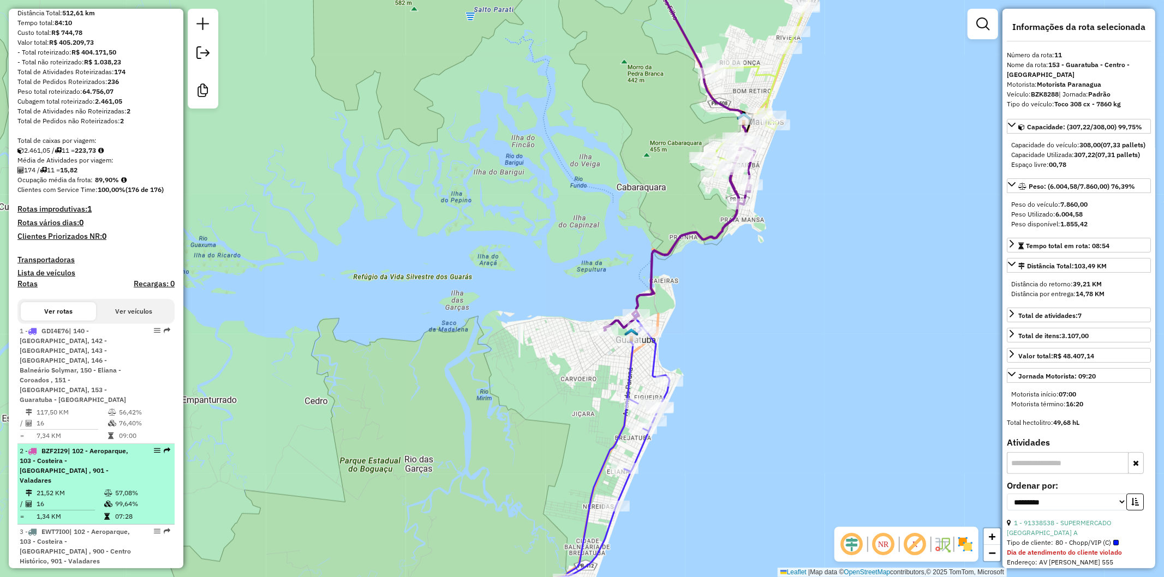
scroll to position [0, 0]
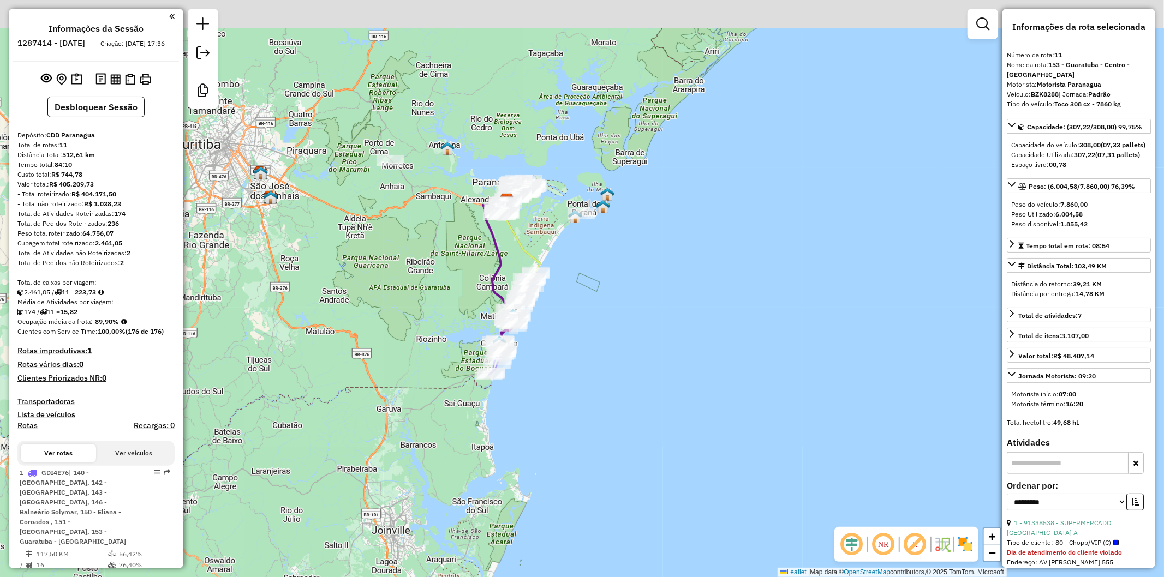
drag, startPoint x: 448, startPoint y: 268, endPoint x: 454, endPoint y: 288, distance: 20.4
click at [454, 288] on div "Janela de atendimento Grade de atendimento Capacidade Transportadoras Veículos …" at bounding box center [582, 288] width 1164 height 577
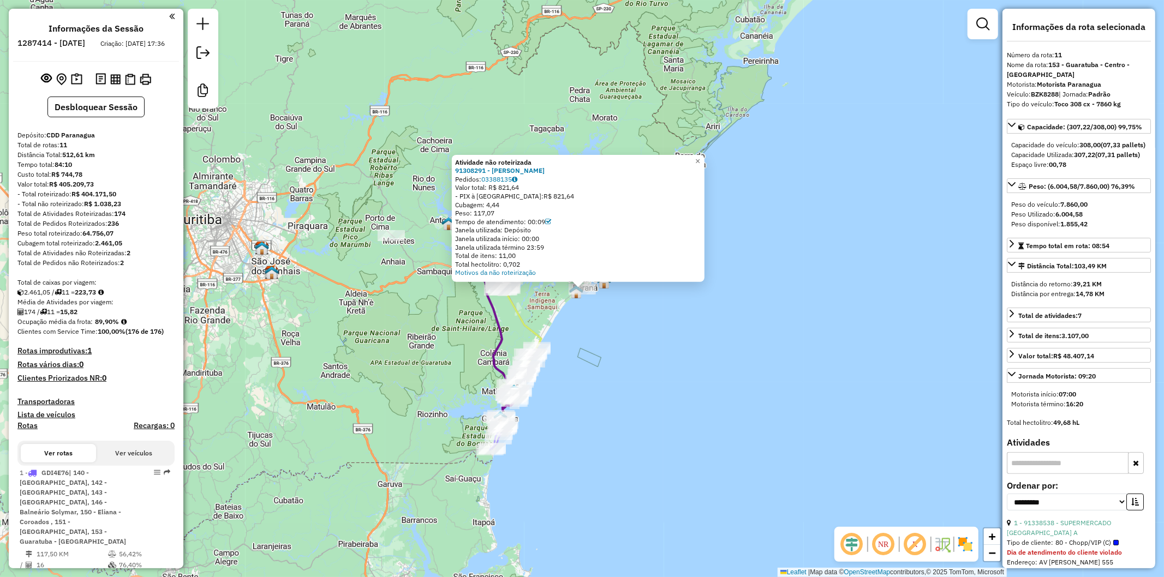
click at [608, 348] on div "Atividade não roteirizada 91308291 - [PERSON_NAME] Pedidos: 03388135 Valor tota…" at bounding box center [582, 288] width 1164 height 577
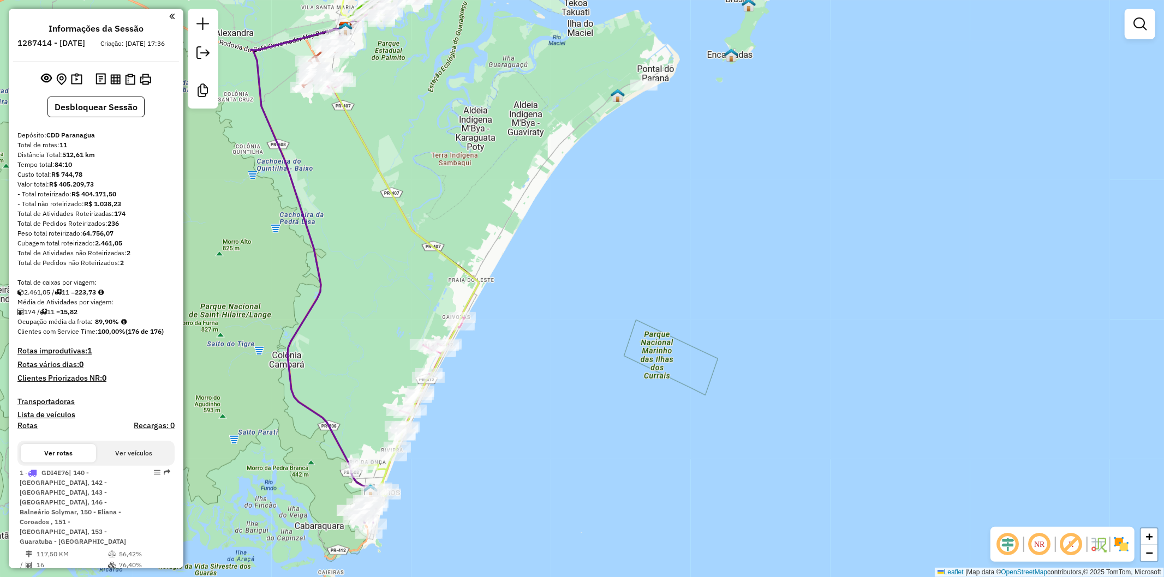
drag, startPoint x: 421, startPoint y: 498, endPoint x: 465, endPoint y: 374, distance: 131.3
click at [465, 374] on div "Janela de atendimento Grade de atendimento Capacidade Transportadoras Veículos …" at bounding box center [582, 288] width 1164 height 577
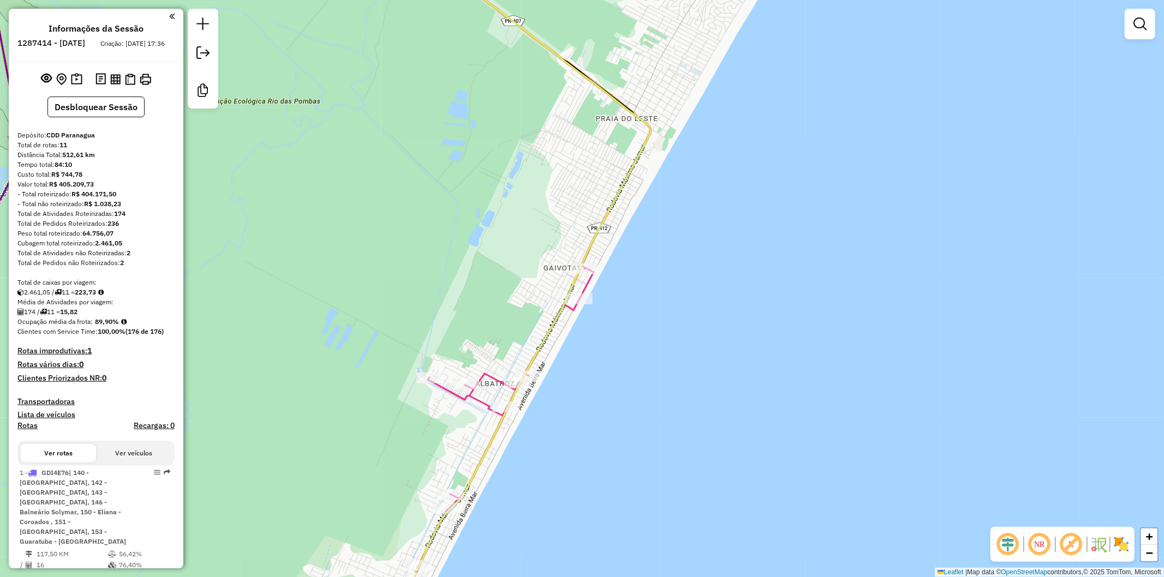
click at [489, 373] on icon at bounding box center [519, 288] width 262 height 693
select select "**********"
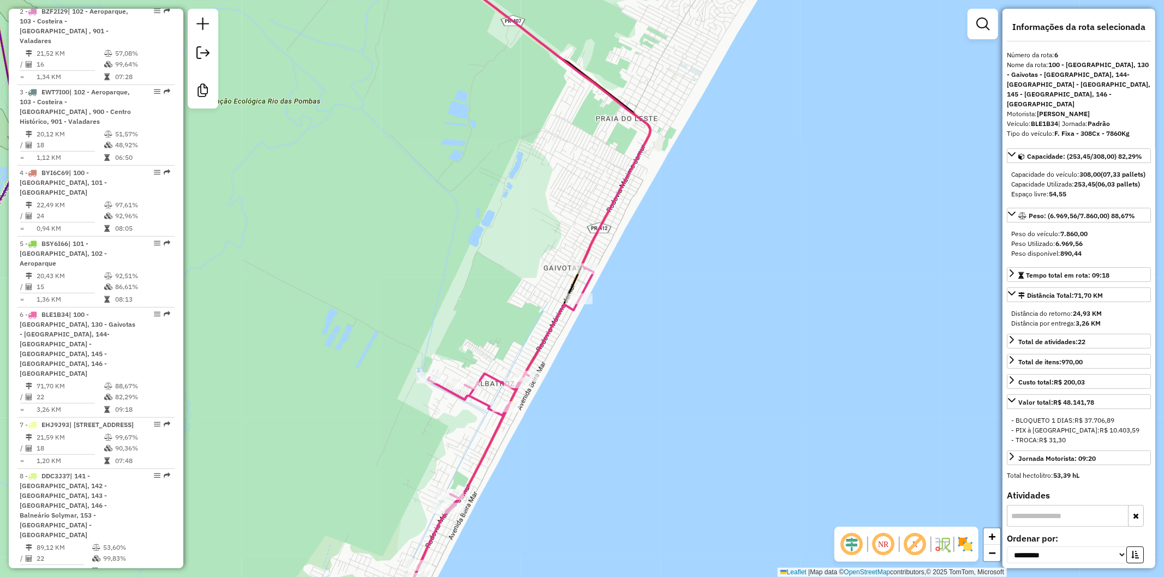
scroll to position [831, 0]
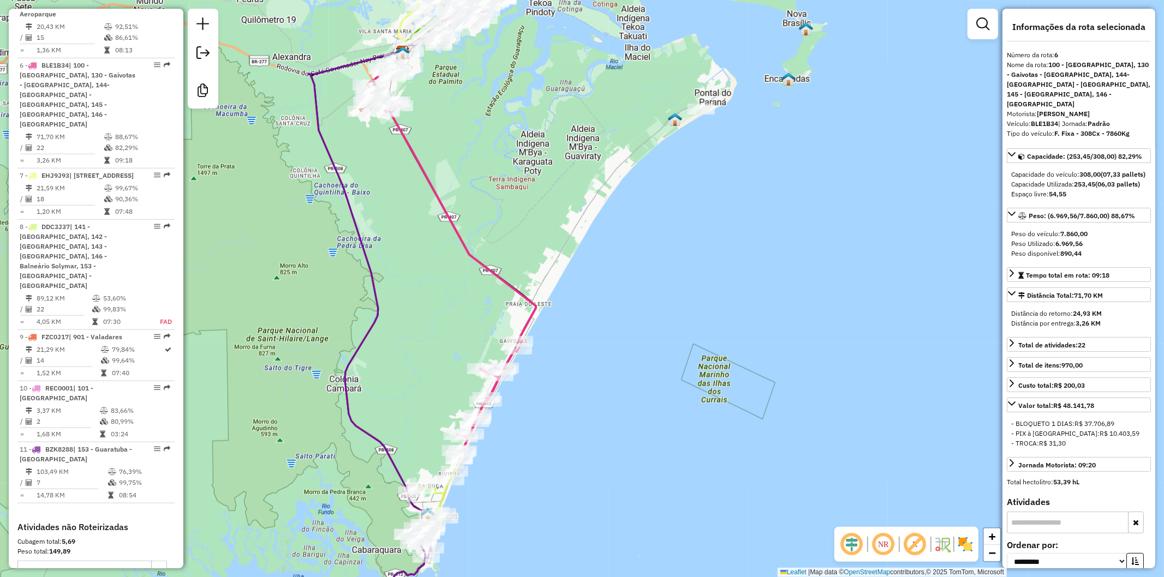
drag, startPoint x: 526, startPoint y: 422, endPoint x: 579, endPoint y: 343, distance: 94.9
click at [613, 301] on div "Janela de atendimento Grade de atendimento Capacidade Transportadoras Veículos …" at bounding box center [582, 288] width 1164 height 577
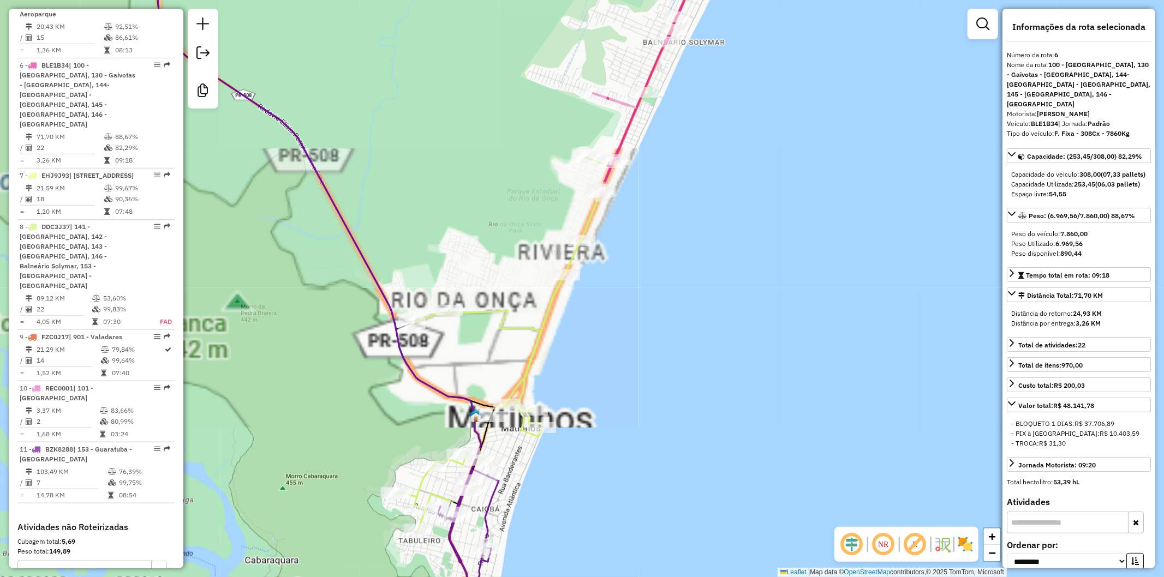
click at [525, 320] on div "Janela de atendimento Grade de atendimento Capacidade Transportadoras Veículos …" at bounding box center [582, 288] width 1164 height 577
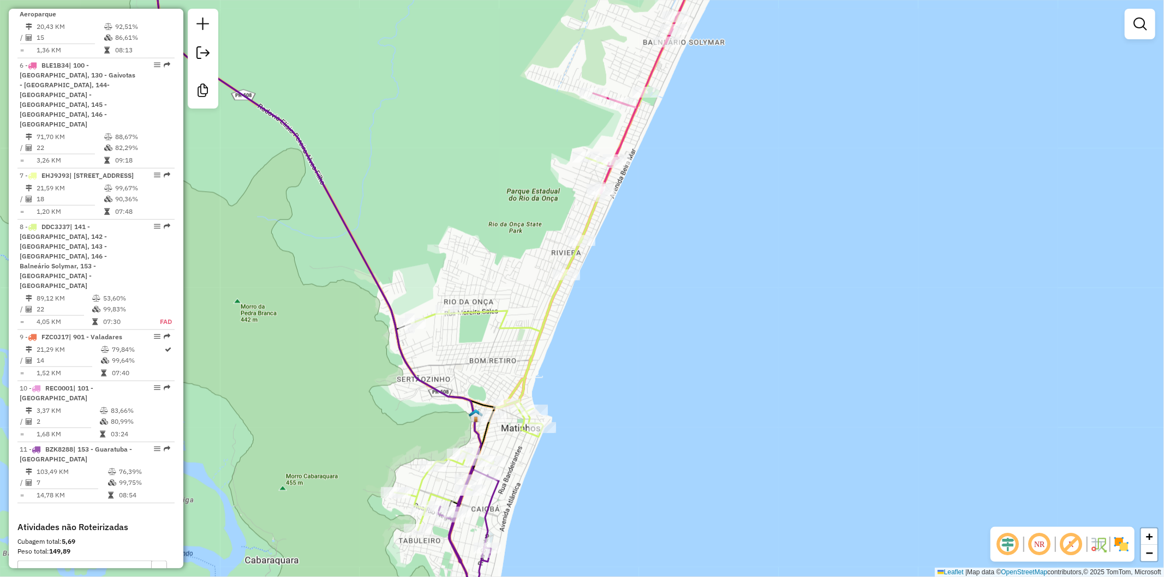
click at [524, 326] on icon at bounding box center [519, 311] width 250 height 439
select select "**********"
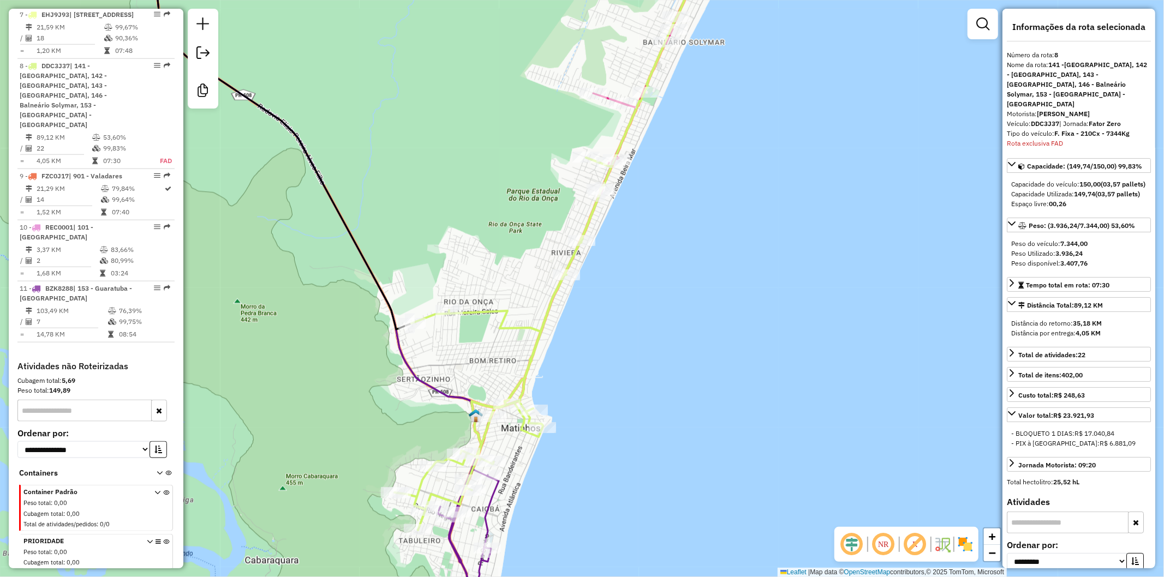
scroll to position [991, 0]
click at [493, 317] on icon at bounding box center [519, 311] width 250 height 439
click at [664, 352] on div "Janela de atendimento Grade de atendimento Capacidade Transportadoras Veículos …" at bounding box center [582, 288] width 1164 height 577
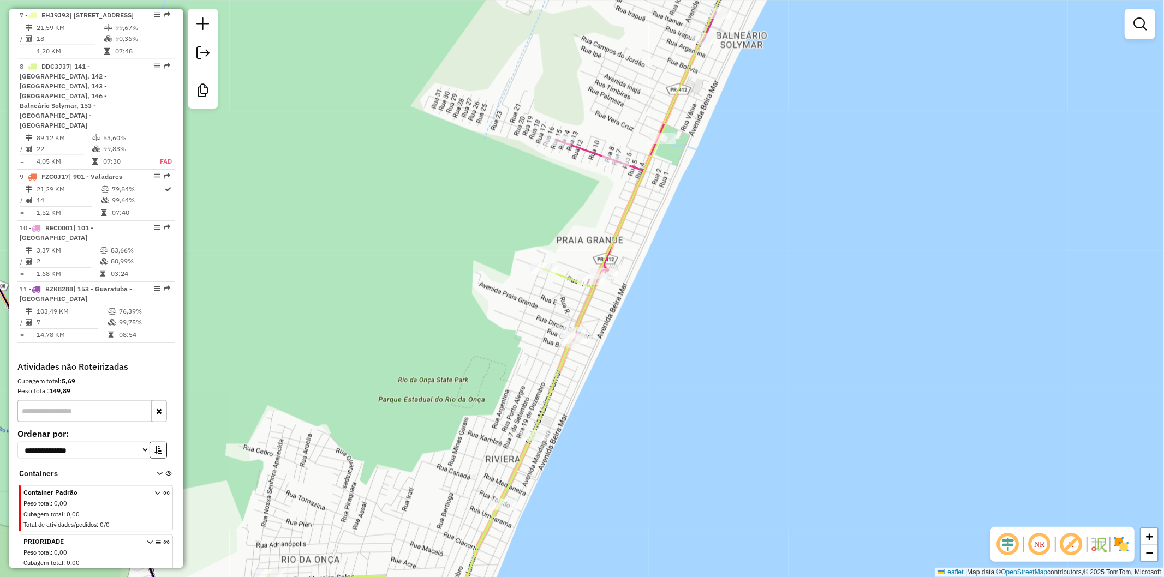
click at [577, 148] on icon at bounding box center [651, 141] width 188 height 399
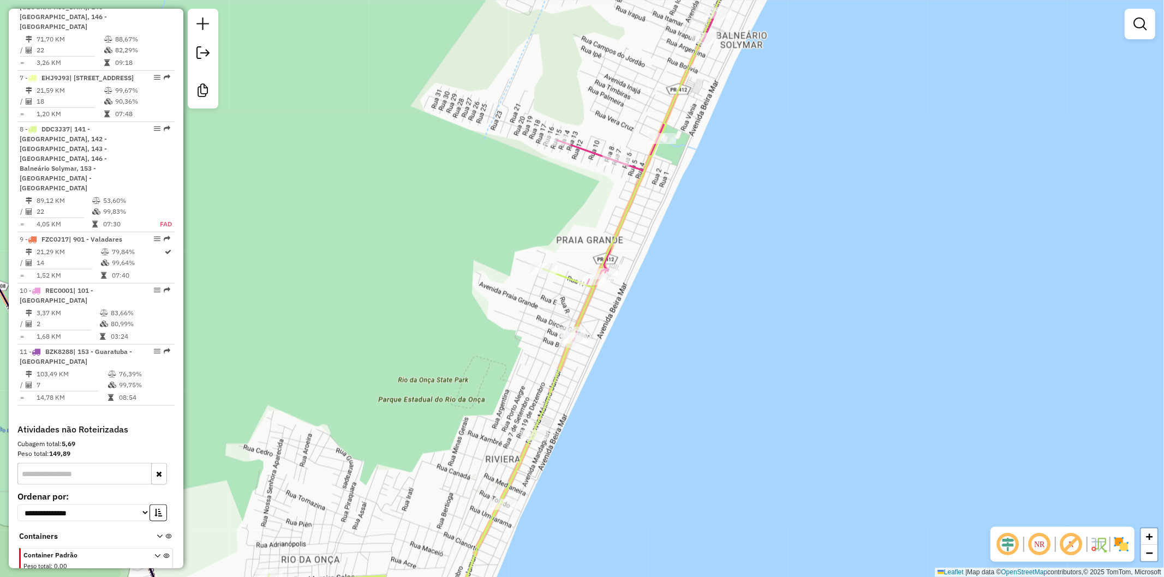
select select "**********"
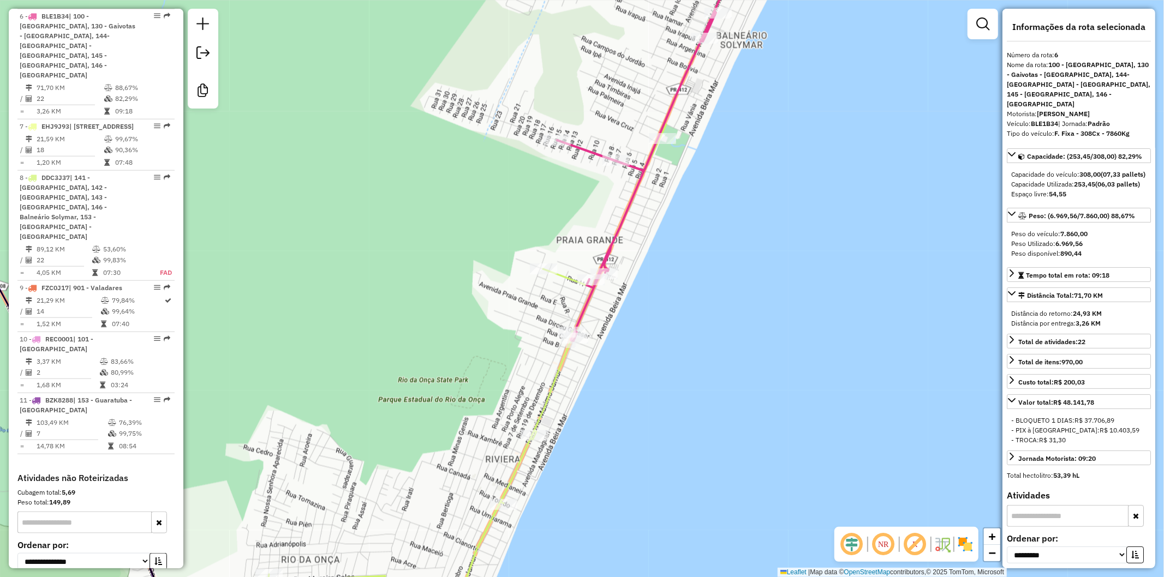
scroll to position [831, 0]
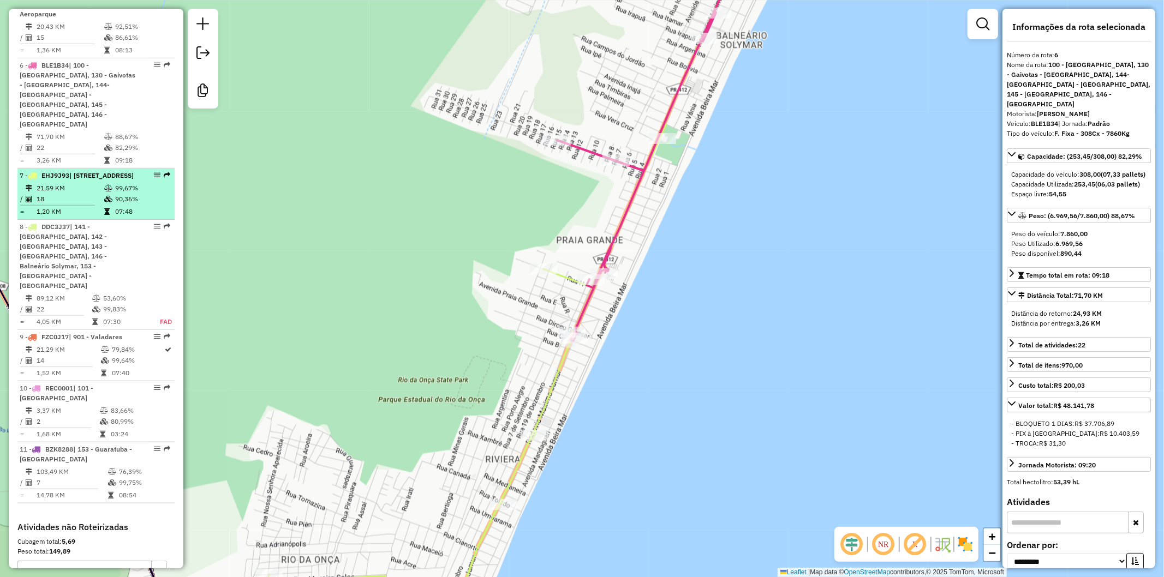
click at [94, 194] on td "18" at bounding box center [70, 199] width 68 height 11
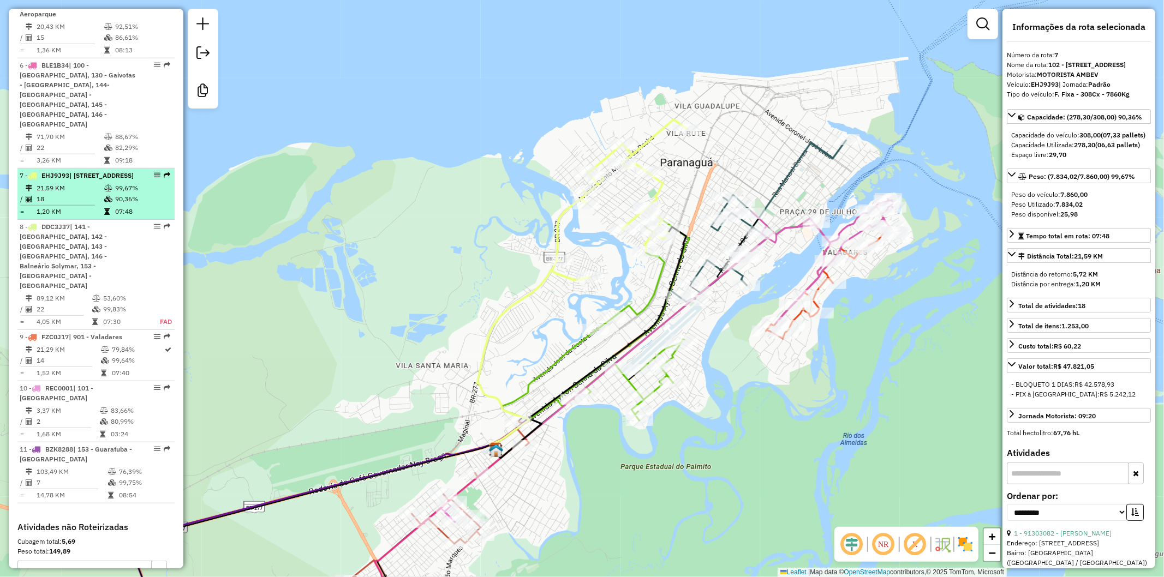
click at [94, 194] on td "18" at bounding box center [70, 199] width 68 height 11
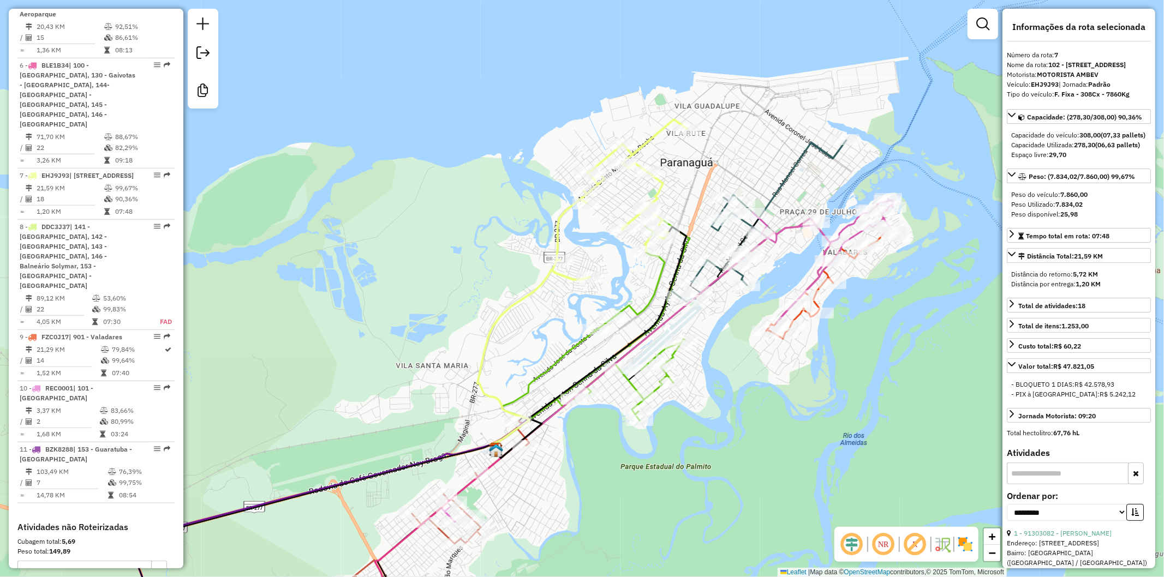
click at [631, 303] on icon at bounding box center [593, 323] width 183 height 195
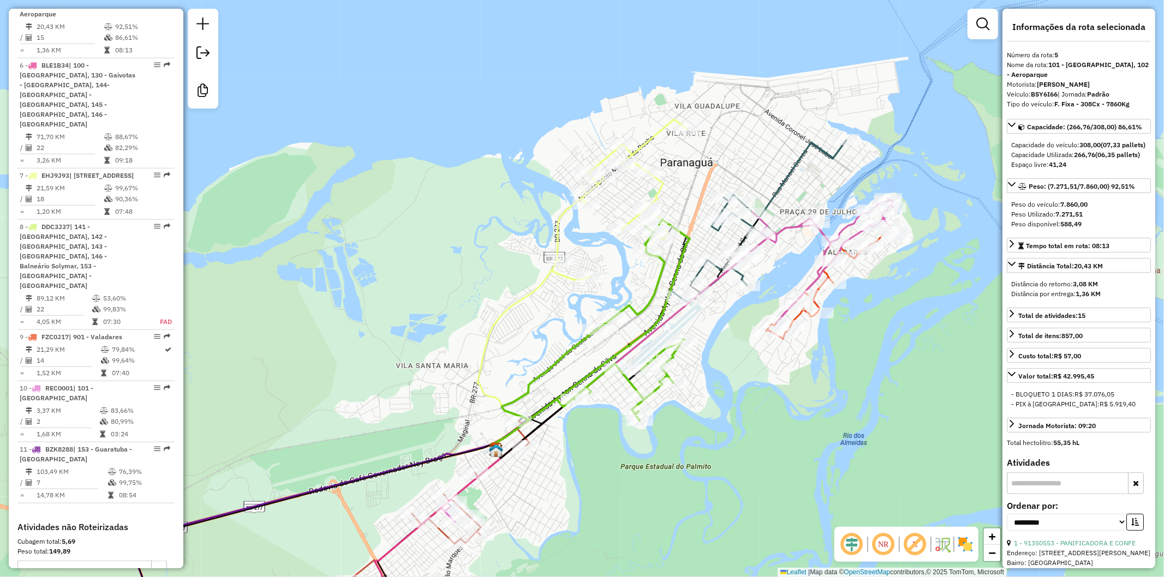
scroll to position [770, 0]
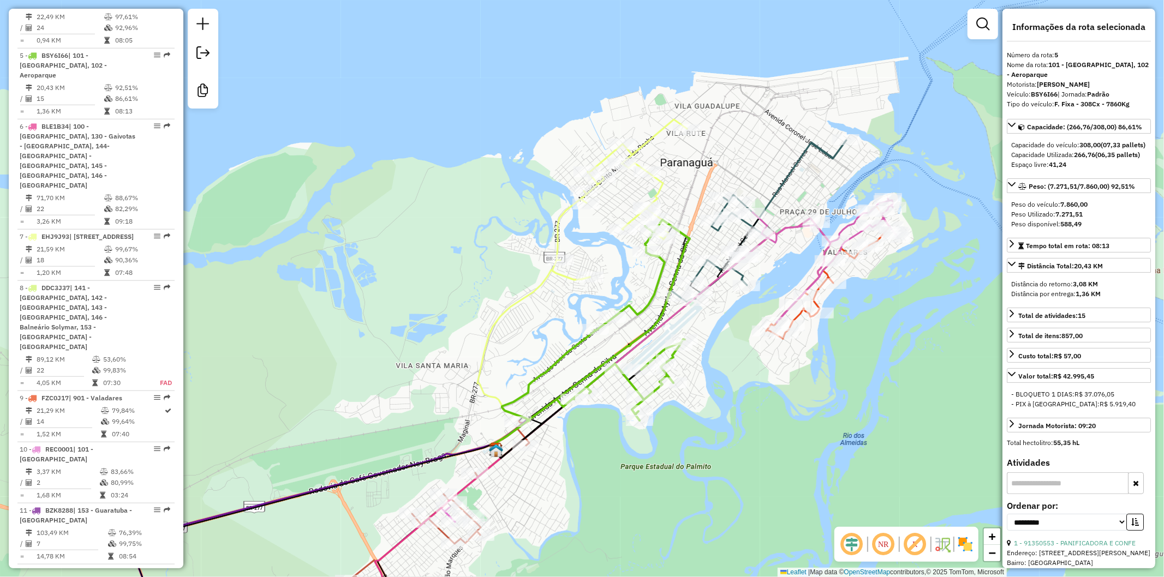
click at [514, 344] on div "Janela de atendimento Grade de atendimento Capacidade Transportadoras Veículos …" at bounding box center [582, 288] width 1164 height 577
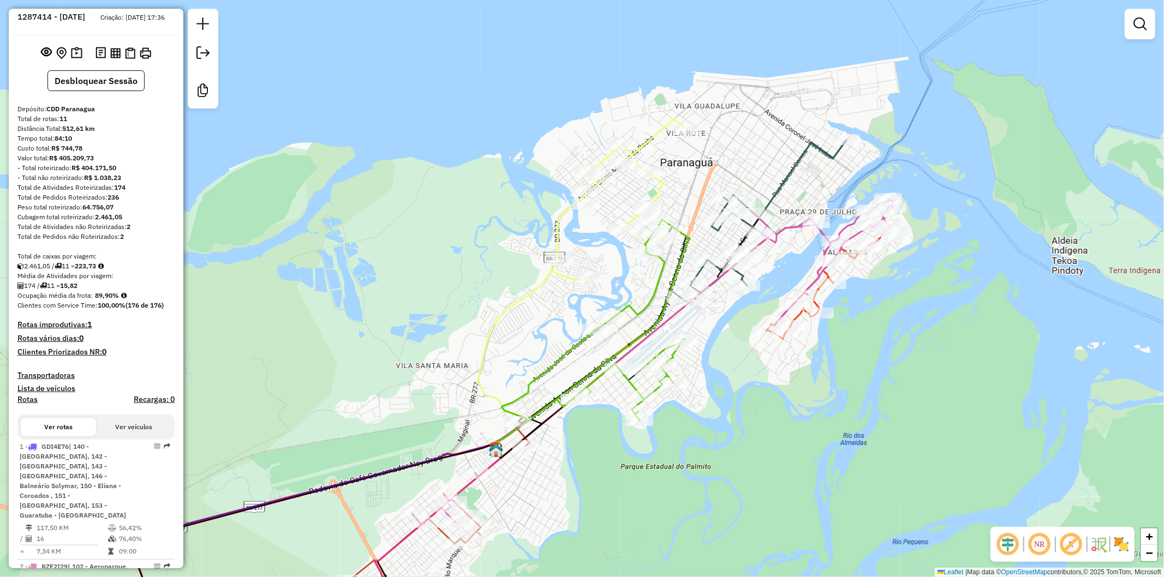
scroll to position [0, 0]
